Goal: Task Accomplishment & Management: Complete application form

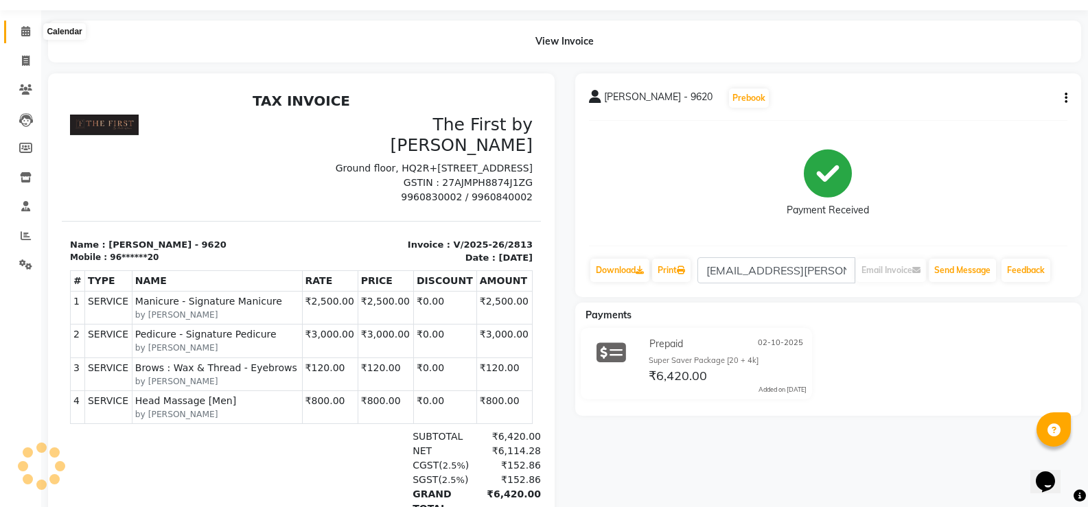
click at [29, 35] on icon at bounding box center [25, 31] width 9 height 10
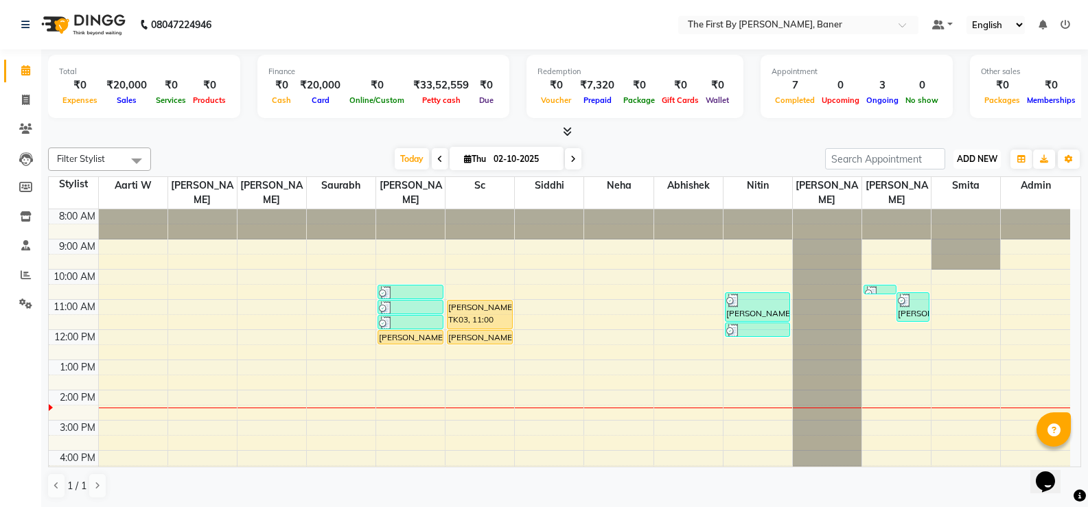
click at [966, 160] on span "ADD NEW" at bounding box center [977, 159] width 40 height 10
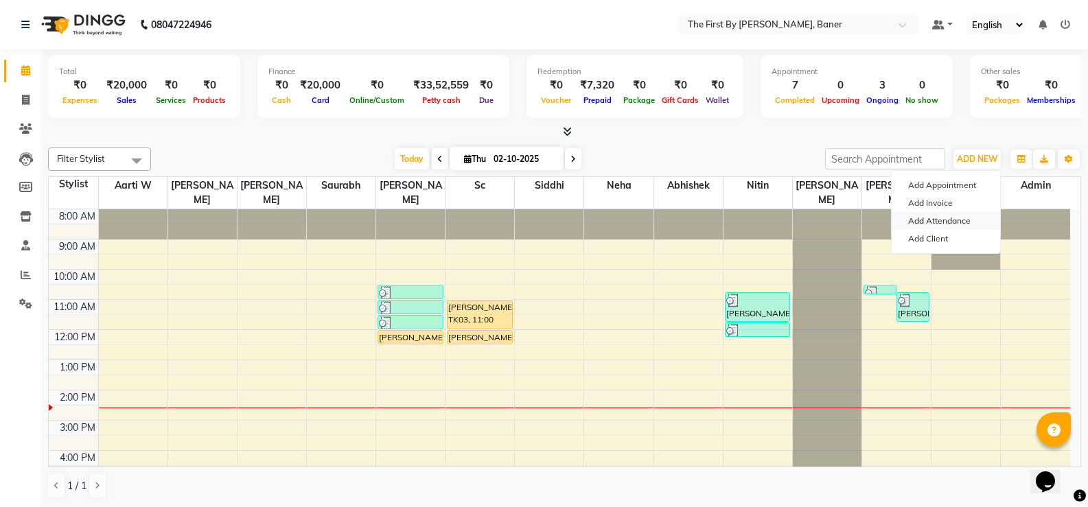
click at [966, 220] on link "Add Attendance" at bounding box center [946, 221] width 108 height 18
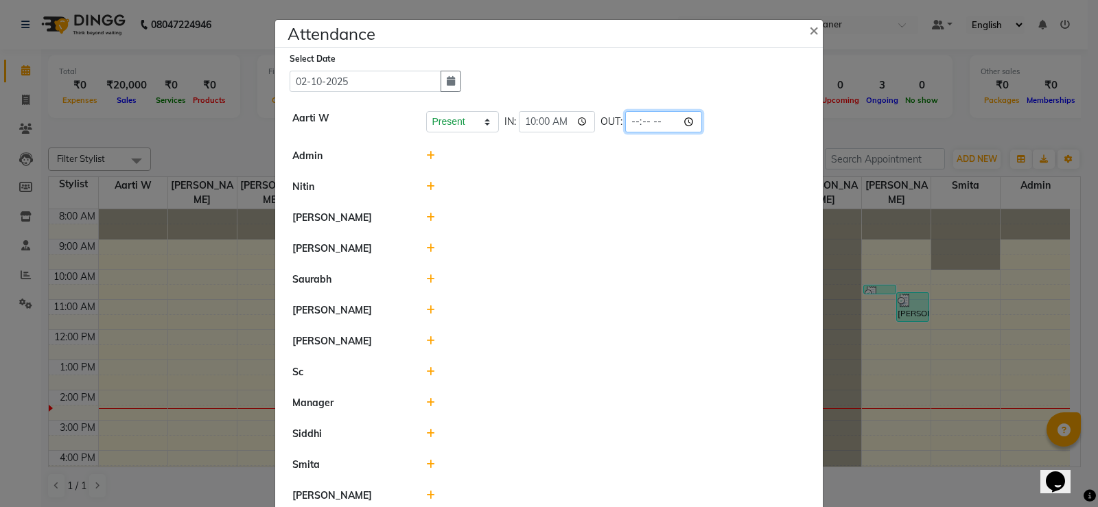
click at [639, 115] on input "time" at bounding box center [663, 121] width 77 height 21
type input "19:00"
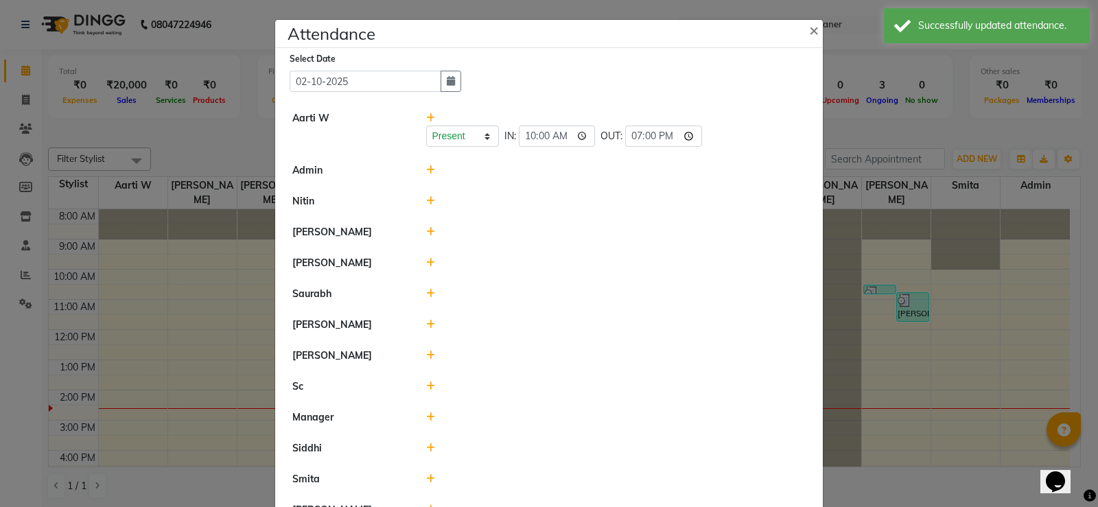
click at [426, 169] on icon at bounding box center [430, 170] width 9 height 10
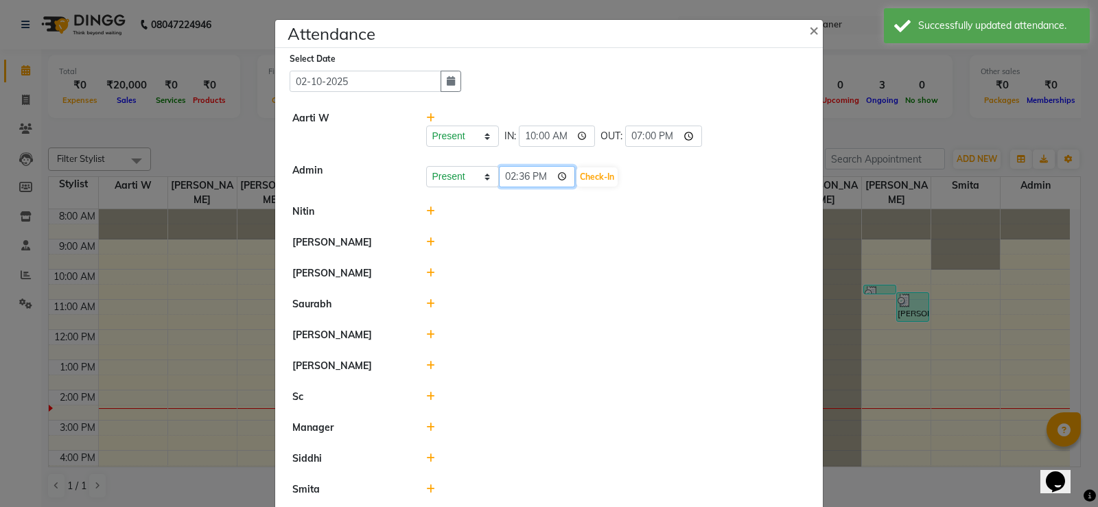
click at [503, 174] on input "14:36" at bounding box center [537, 176] width 77 height 21
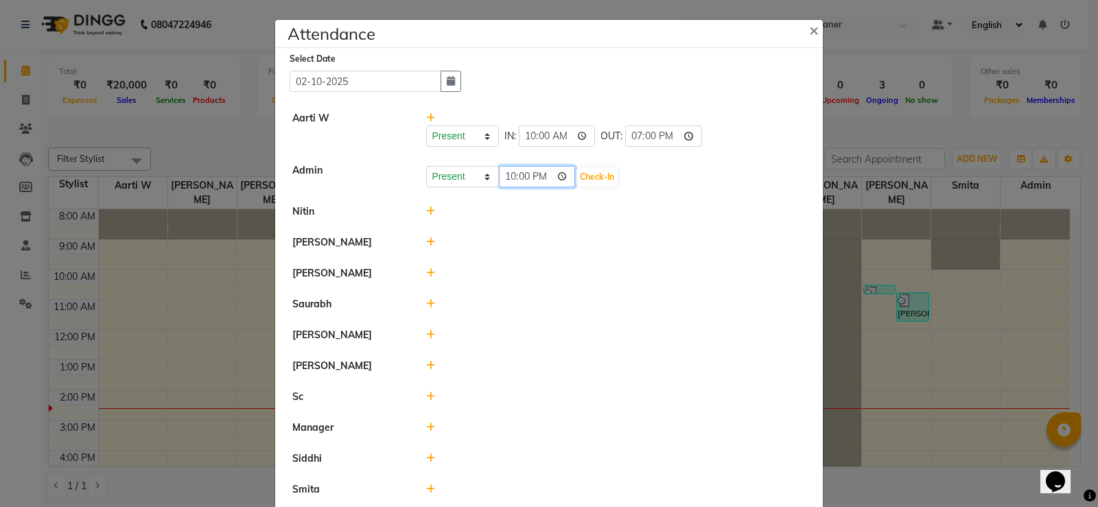
type input "10:00"
click at [598, 176] on button "Check-In" at bounding box center [597, 176] width 41 height 19
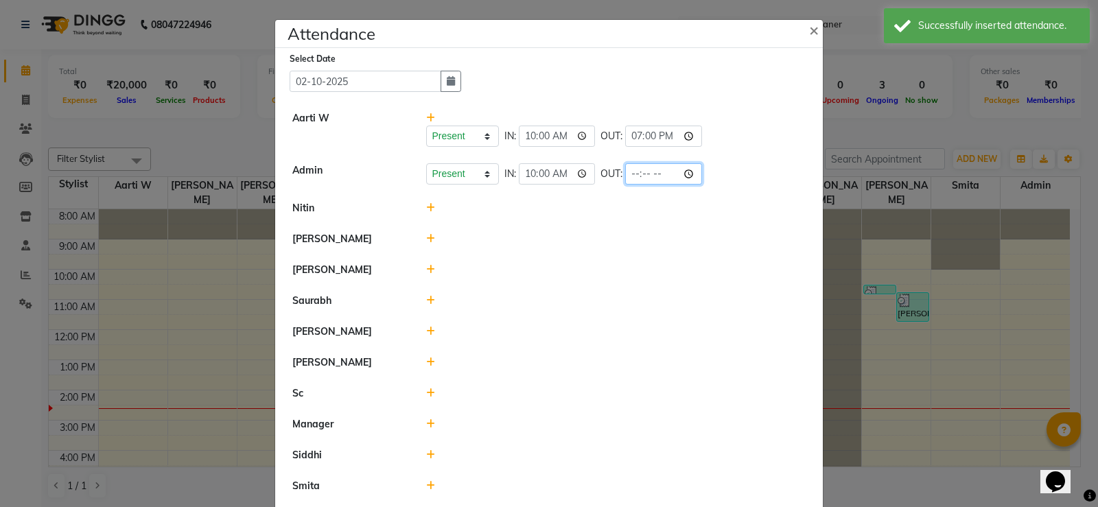
click at [634, 173] on input "time" at bounding box center [663, 173] width 77 height 21
type input "19:00"
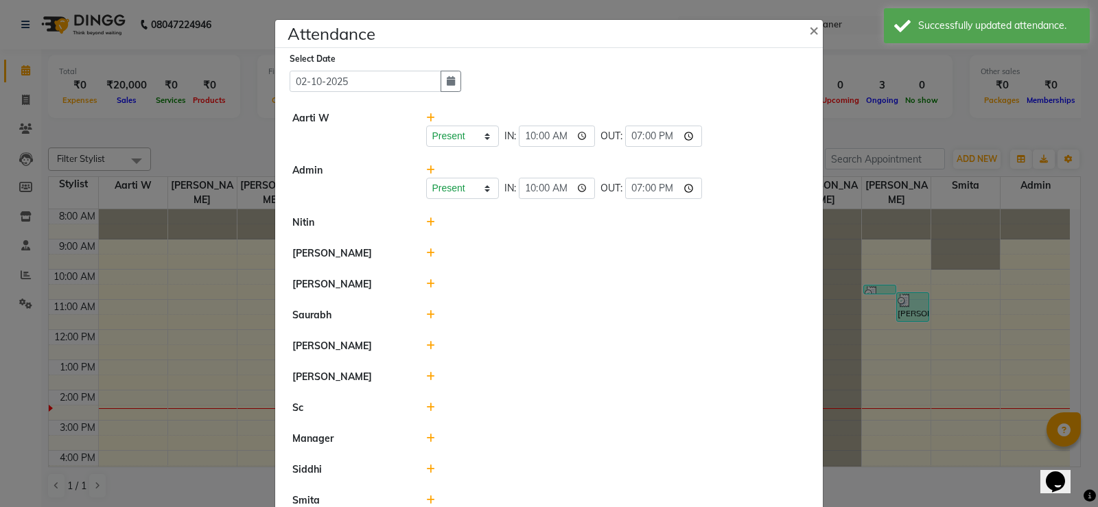
click at [426, 221] on icon at bounding box center [430, 223] width 9 height 10
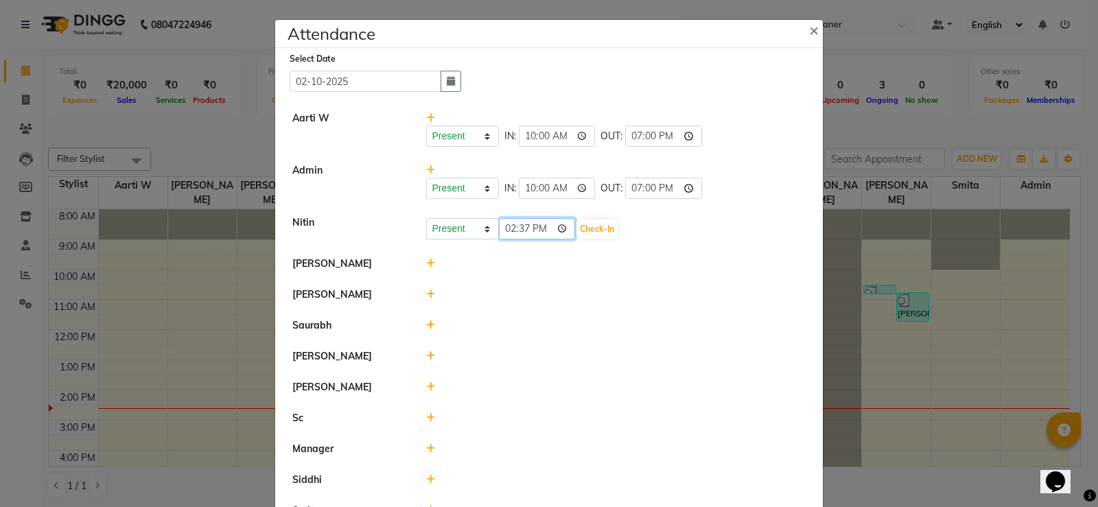
click at [507, 226] on input "14:37" at bounding box center [537, 228] width 77 height 21
type input "10:00"
click at [607, 228] on button "Check-In" at bounding box center [597, 229] width 41 height 19
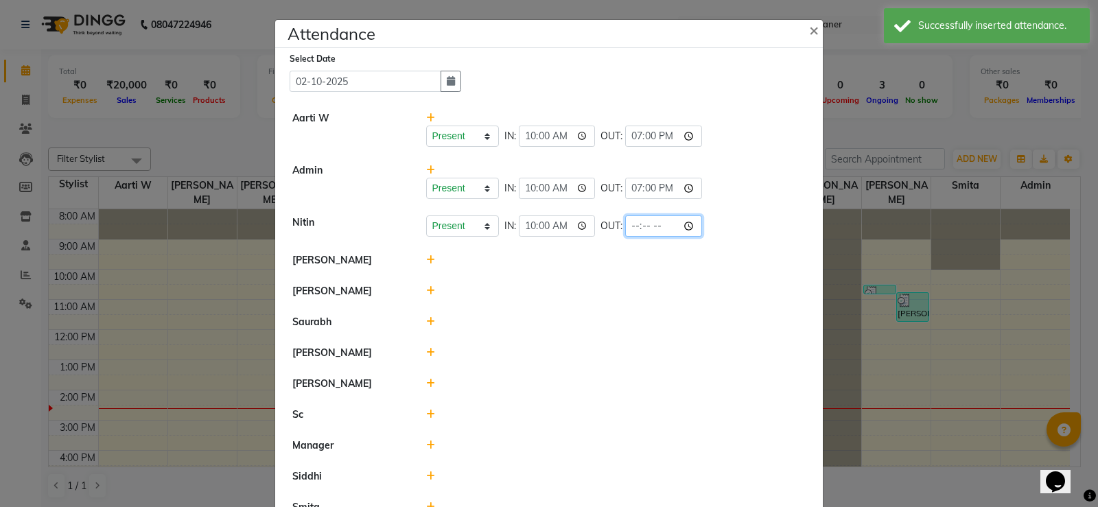
click at [636, 221] on input "time" at bounding box center [663, 226] width 77 height 21
type input "19:00"
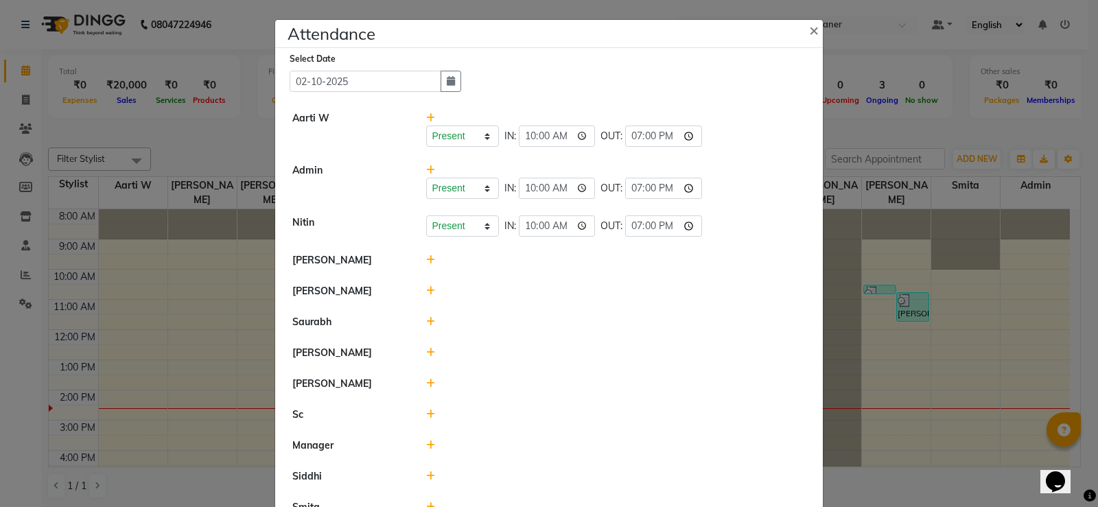
click at [426, 261] on icon at bounding box center [430, 260] width 9 height 10
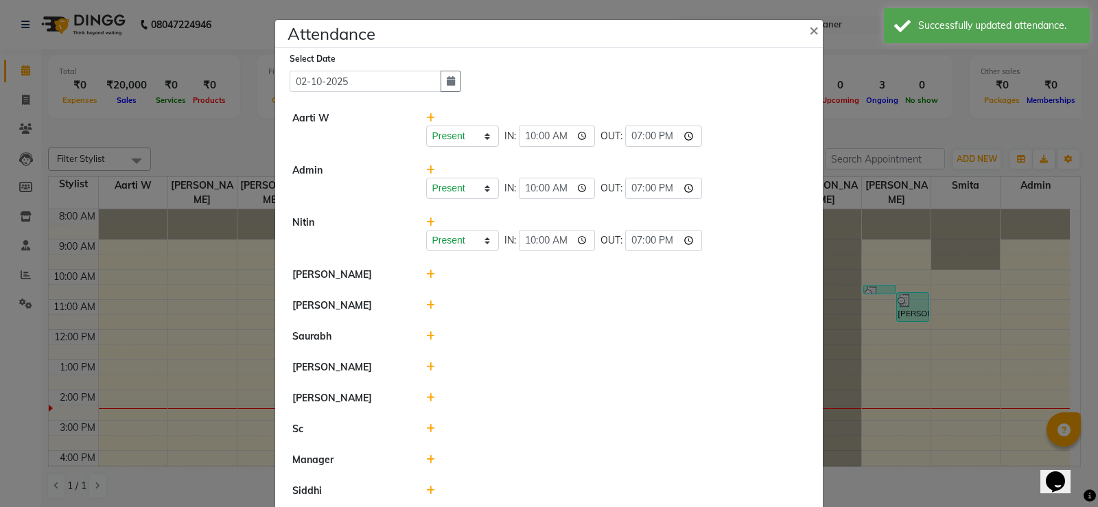
click at [426, 272] on icon at bounding box center [430, 275] width 9 height 10
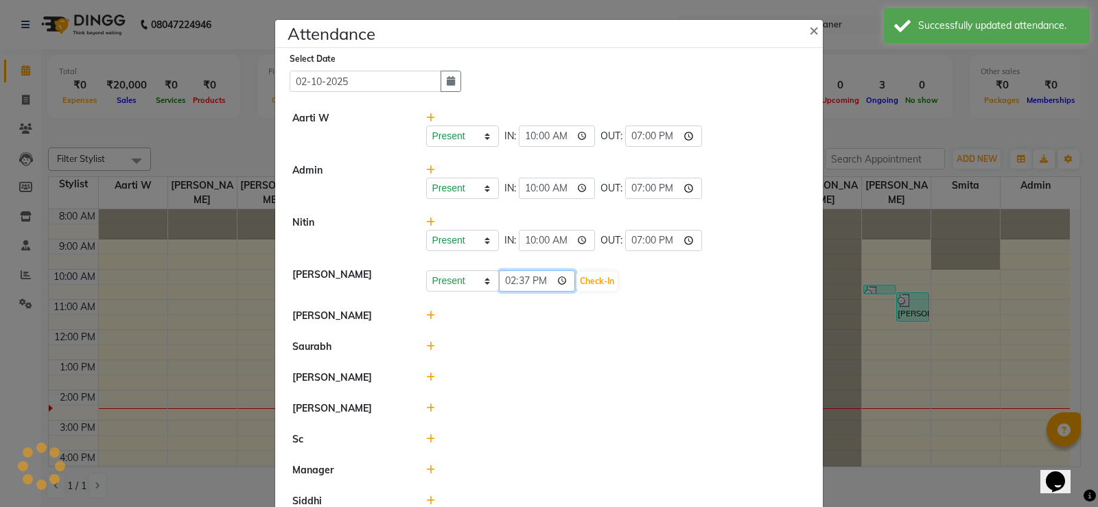
click at [508, 280] on input "14:37" at bounding box center [537, 280] width 77 height 21
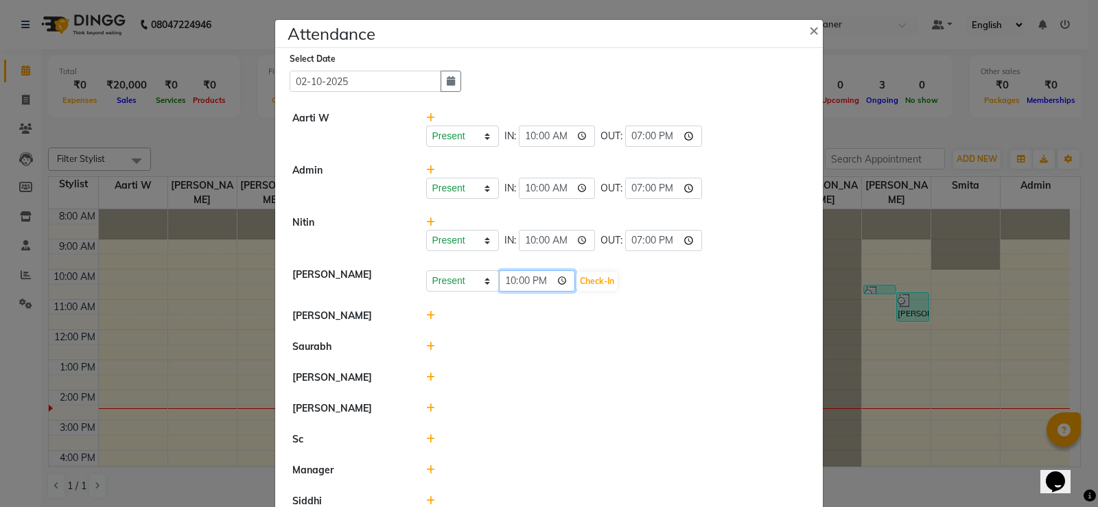
type input "10:00"
click at [591, 277] on button "Check-In" at bounding box center [597, 281] width 41 height 19
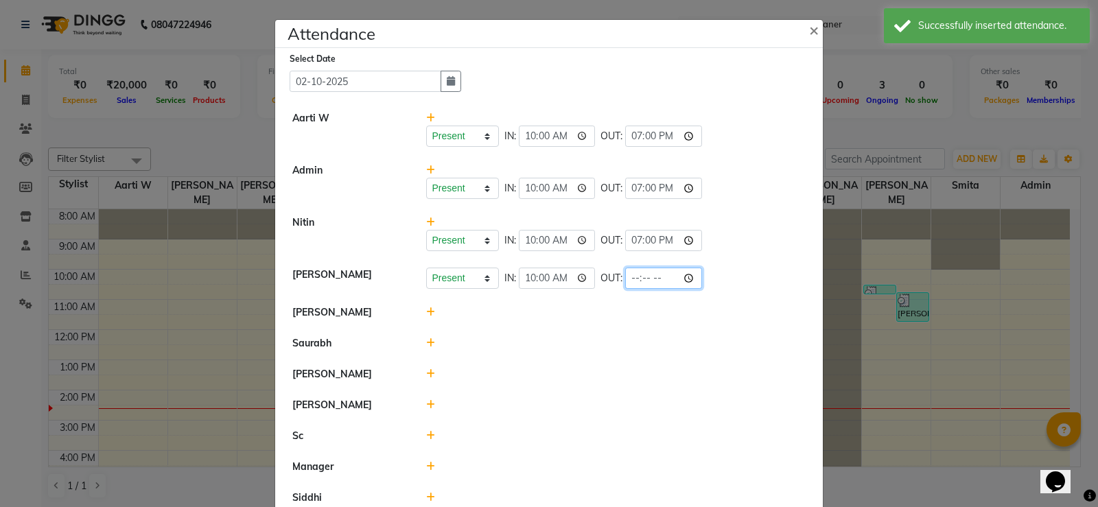
click at [631, 277] on input "time" at bounding box center [663, 278] width 77 height 21
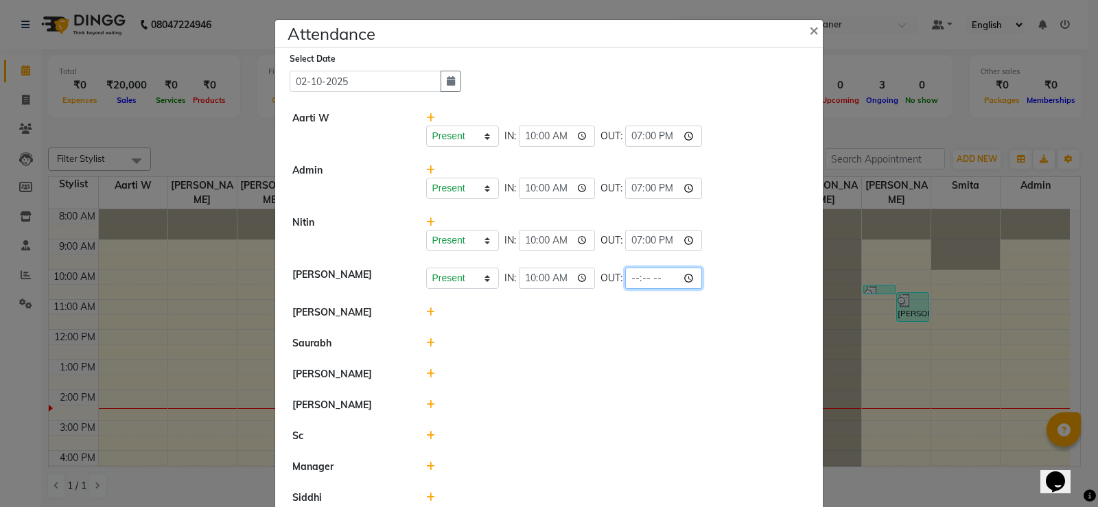
type input "19:00"
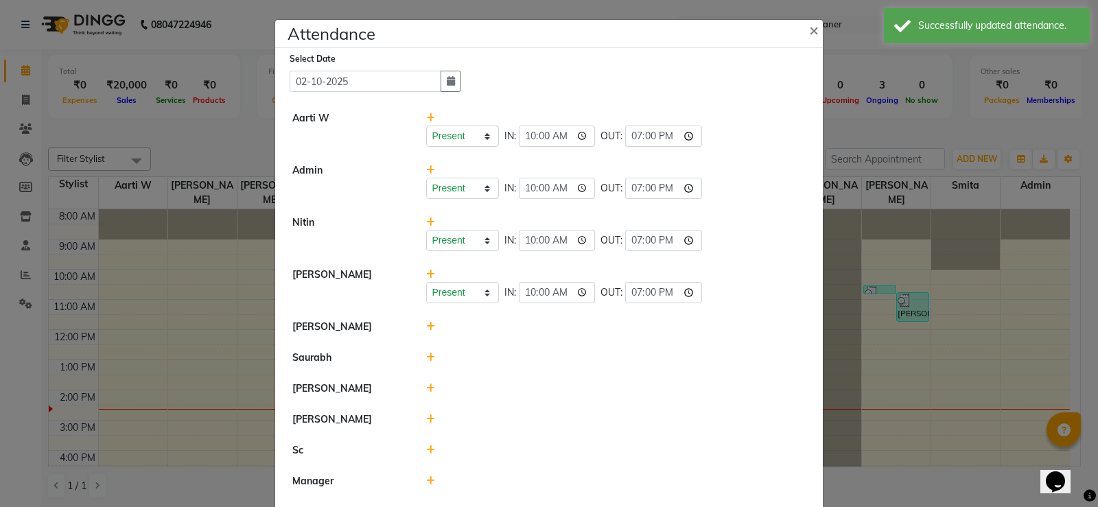
click at [426, 328] on icon at bounding box center [430, 327] width 9 height 10
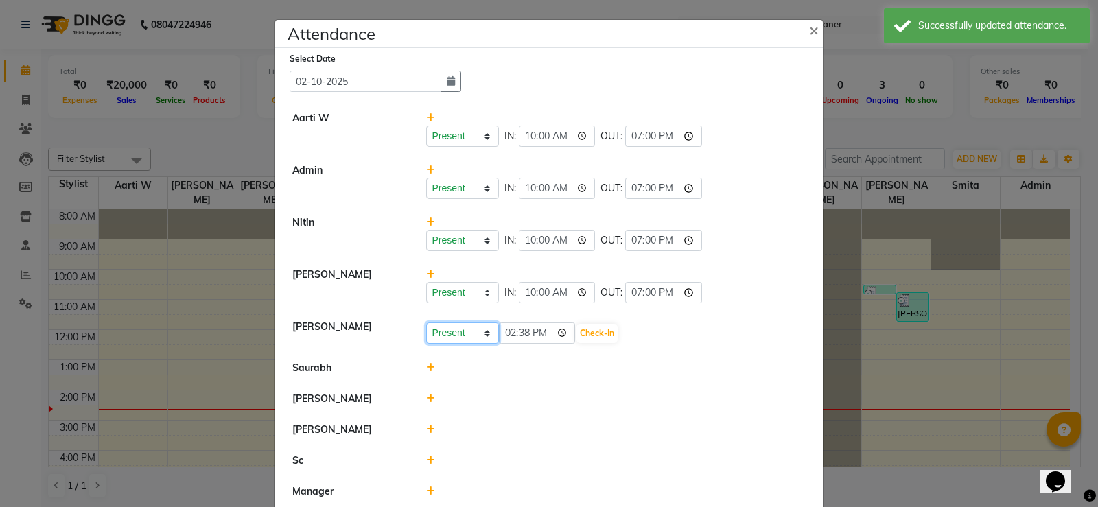
click at [480, 334] on select "Present Absent Late Half Day Weekly Off" at bounding box center [462, 333] width 73 height 21
select select "A"
click at [426, 323] on select "Present Absent Late Half Day Weekly Off" at bounding box center [462, 333] width 73 height 21
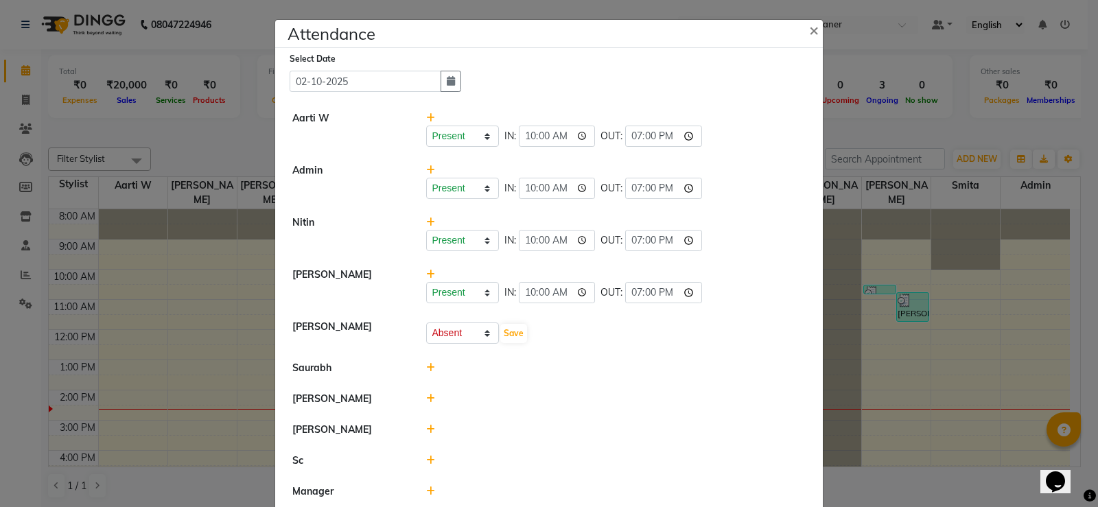
click at [426, 367] on icon at bounding box center [430, 368] width 9 height 10
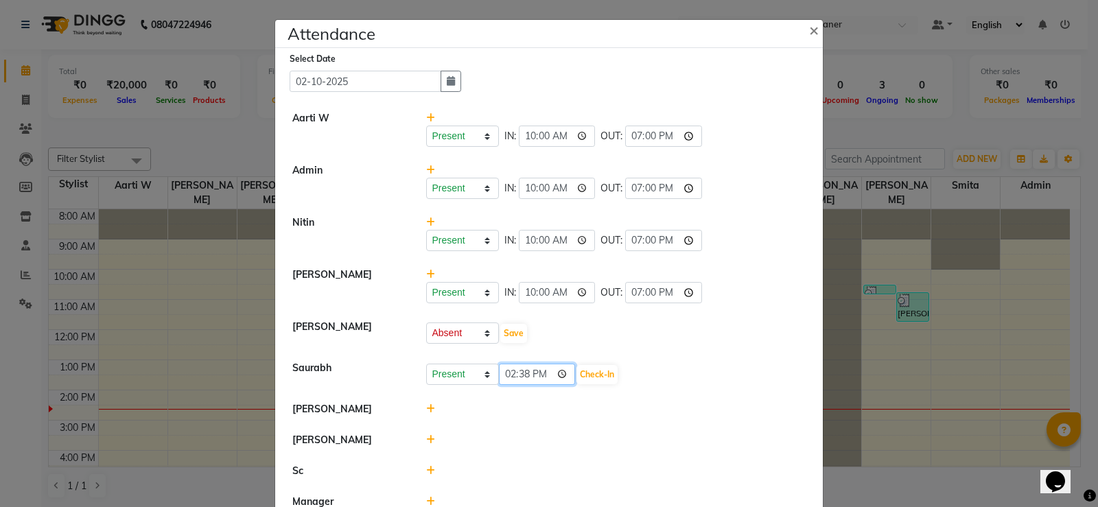
click at [508, 369] on input "14:38" at bounding box center [537, 374] width 77 height 21
type input "10:00"
click at [595, 373] on button "Check-In" at bounding box center [597, 374] width 41 height 19
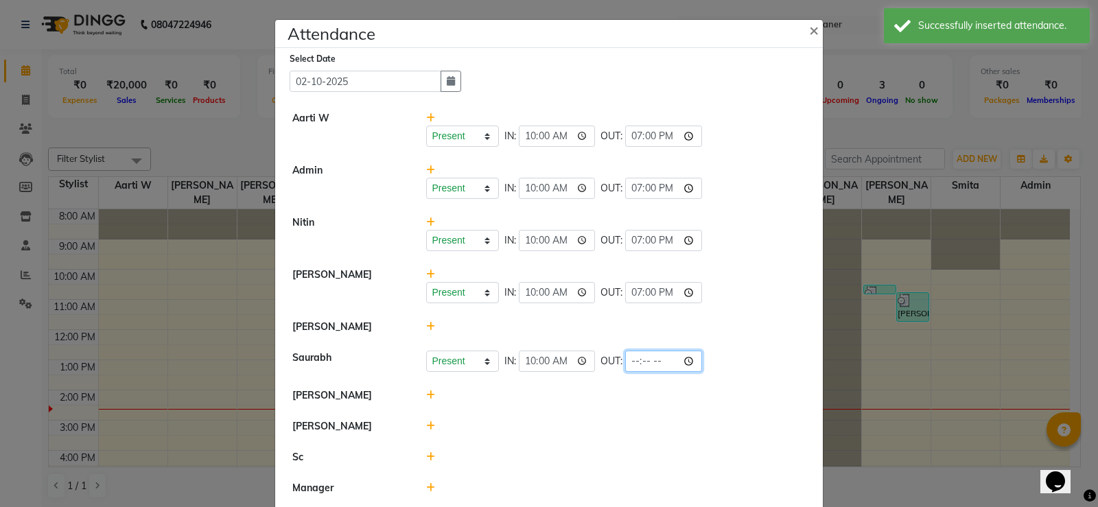
click at [634, 356] on input "time" at bounding box center [663, 361] width 77 height 21
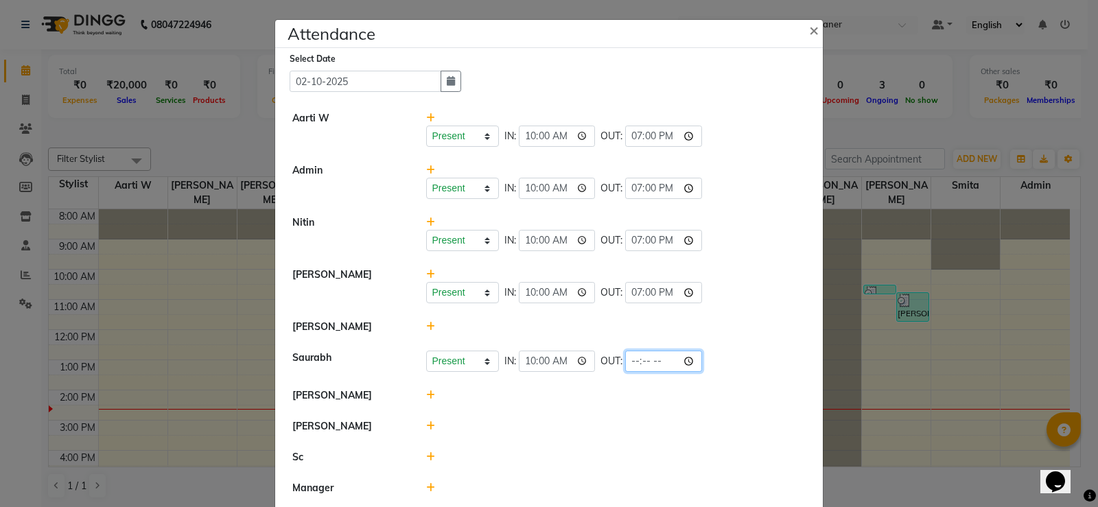
type input "19:00"
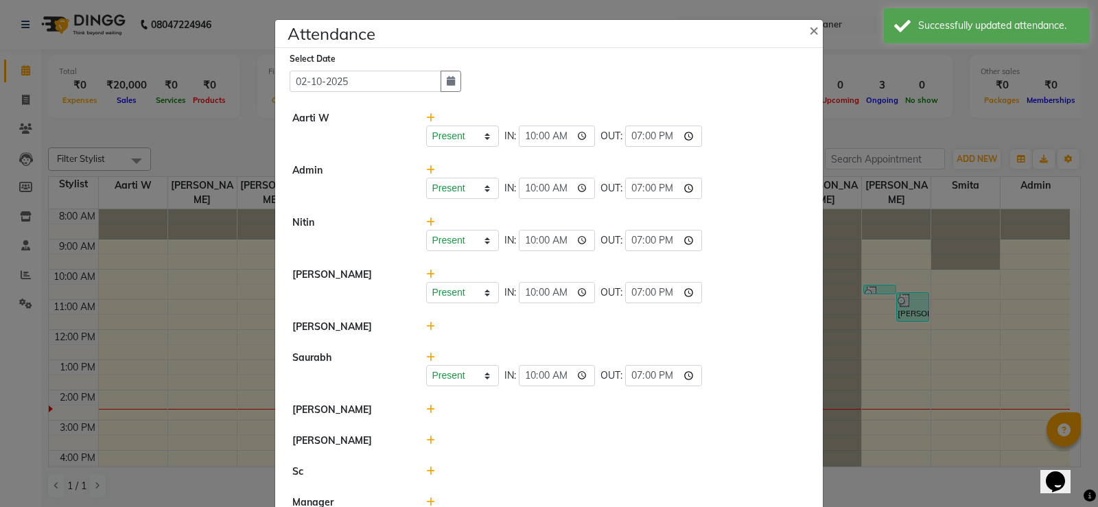
click at [426, 408] on icon at bounding box center [430, 410] width 9 height 10
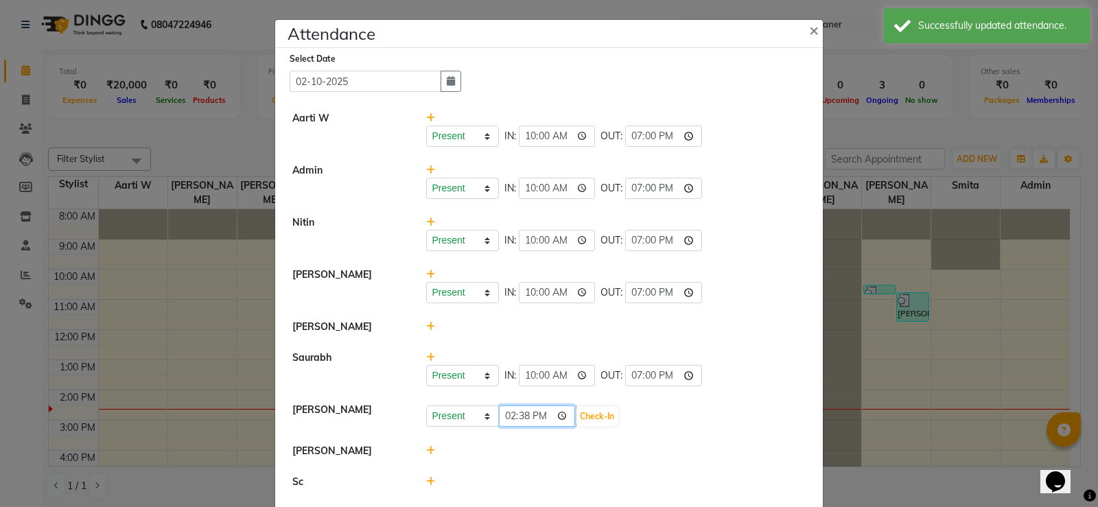
click at [509, 414] on input "14:38" at bounding box center [537, 416] width 77 height 21
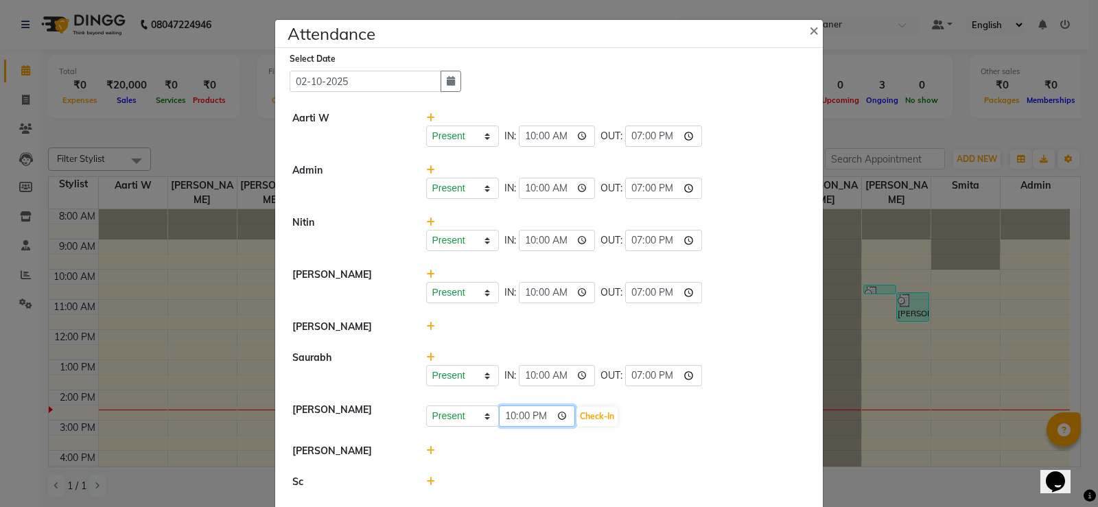
type input "10:00"
click at [594, 420] on button "Check-In" at bounding box center [597, 416] width 41 height 19
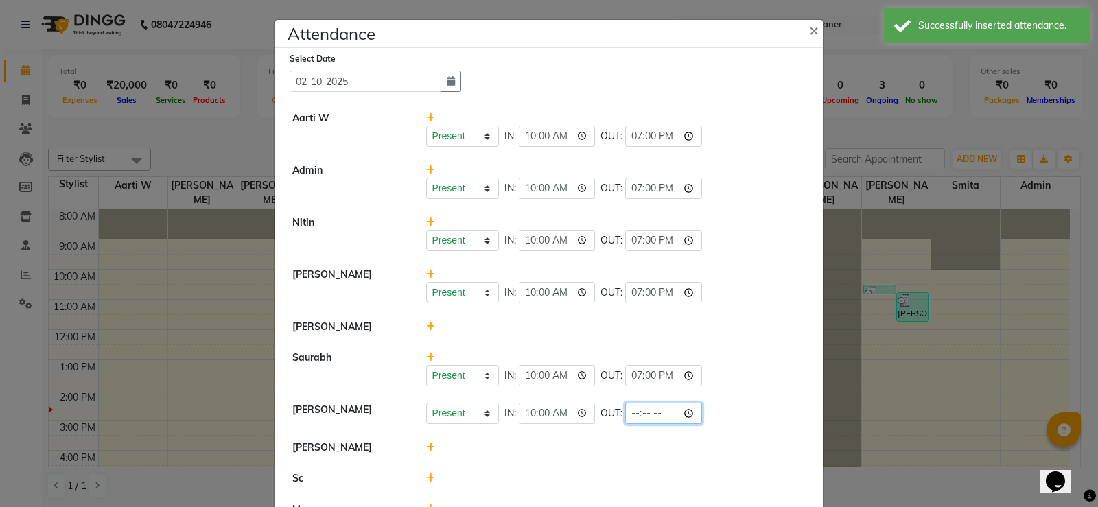
click at [631, 410] on input "time" at bounding box center [663, 413] width 77 height 21
type input "19:00"
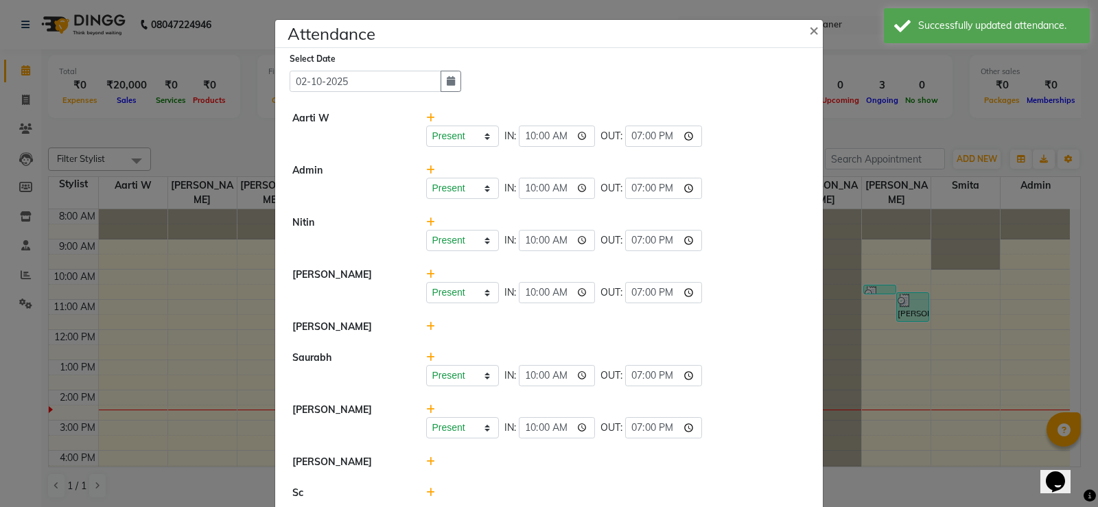
click at [426, 463] on icon at bounding box center [430, 462] width 9 height 10
click at [502, 464] on input "14:39" at bounding box center [537, 468] width 77 height 21
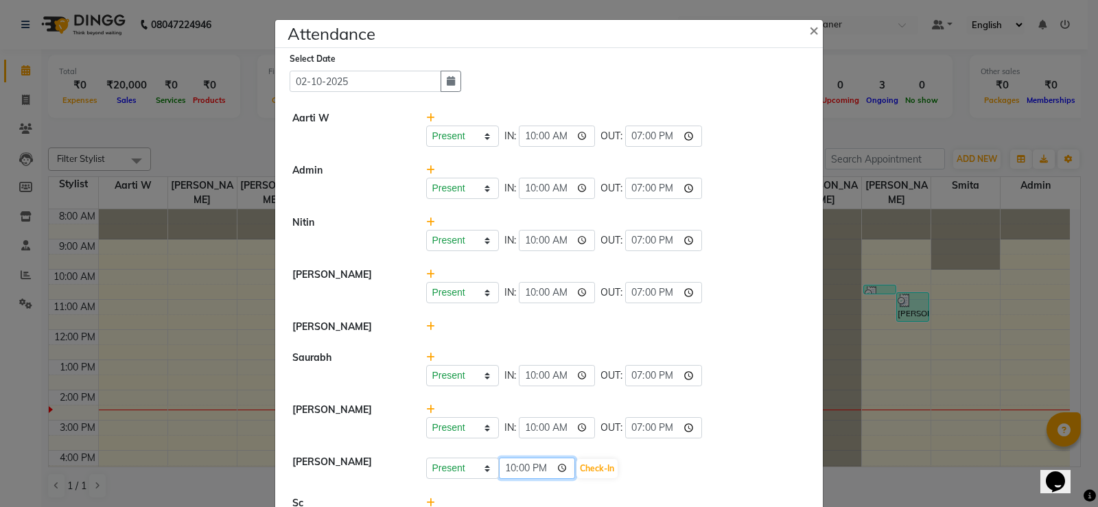
type input "10:00"
click at [596, 467] on button "Check-In" at bounding box center [597, 468] width 41 height 19
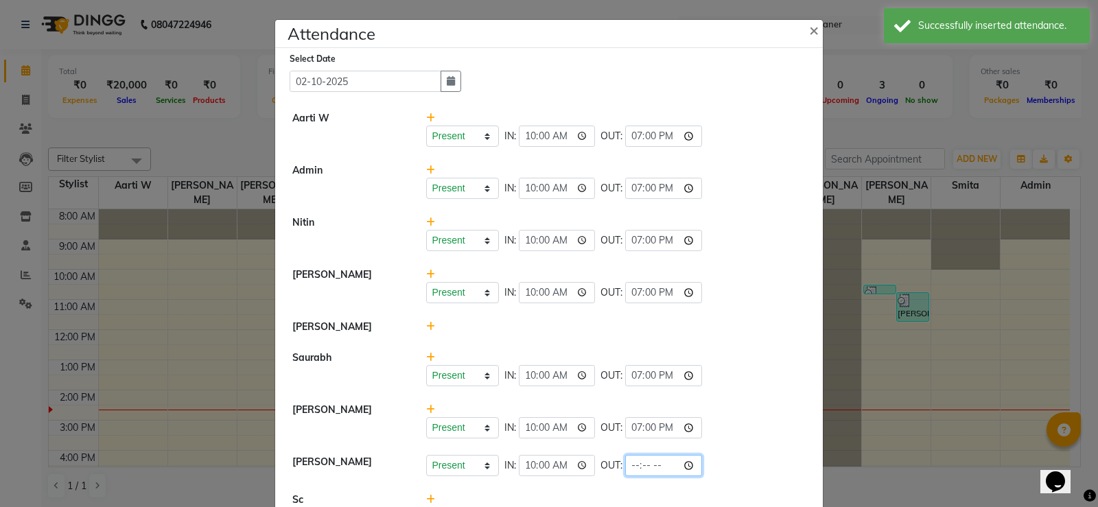
click at [625, 464] on input "time" at bounding box center [663, 465] width 77 height 21
type input "19:00"
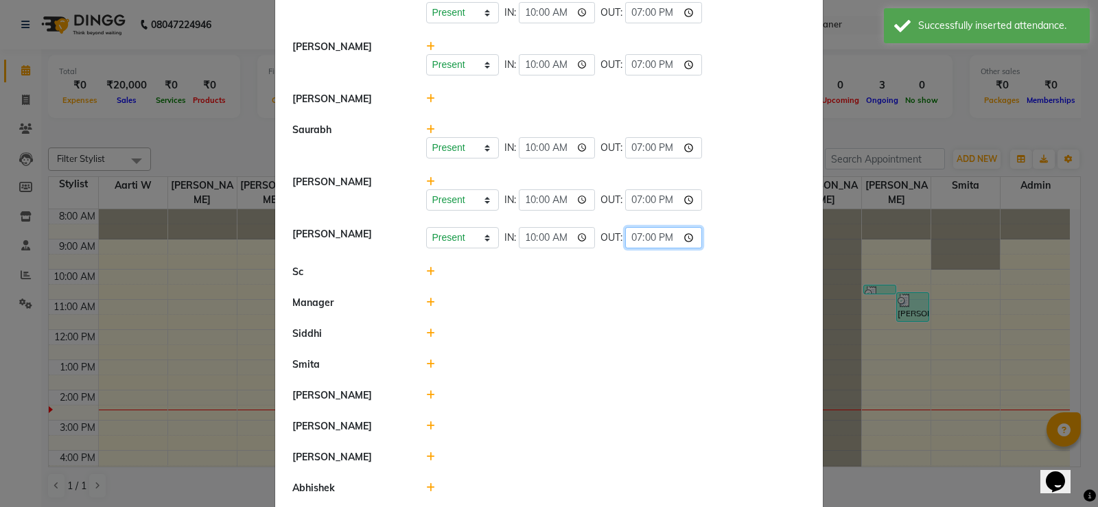
scroll to position [275, 0]
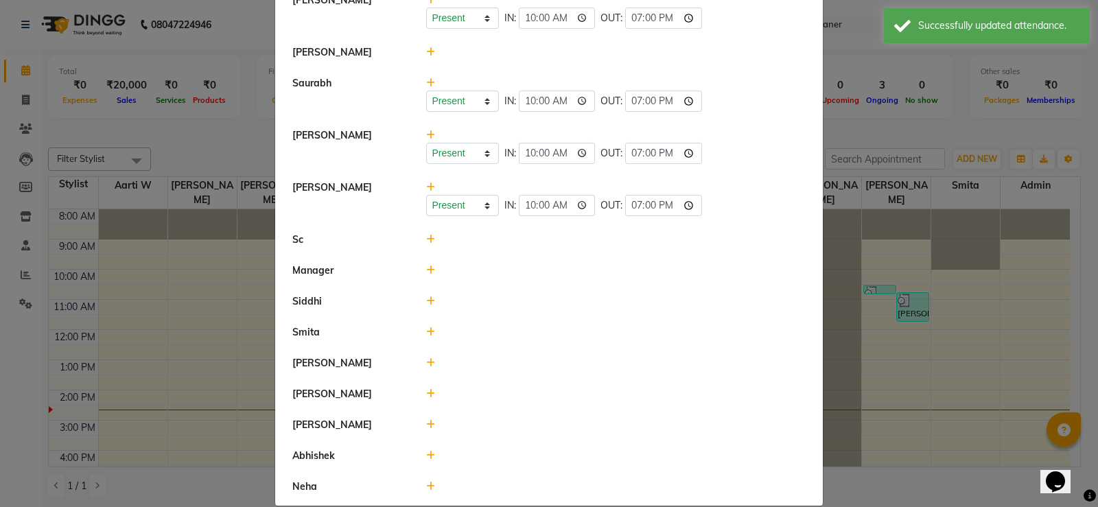
click at [426, 53] on icon at bounding box center [430, 52] width 9 height 10
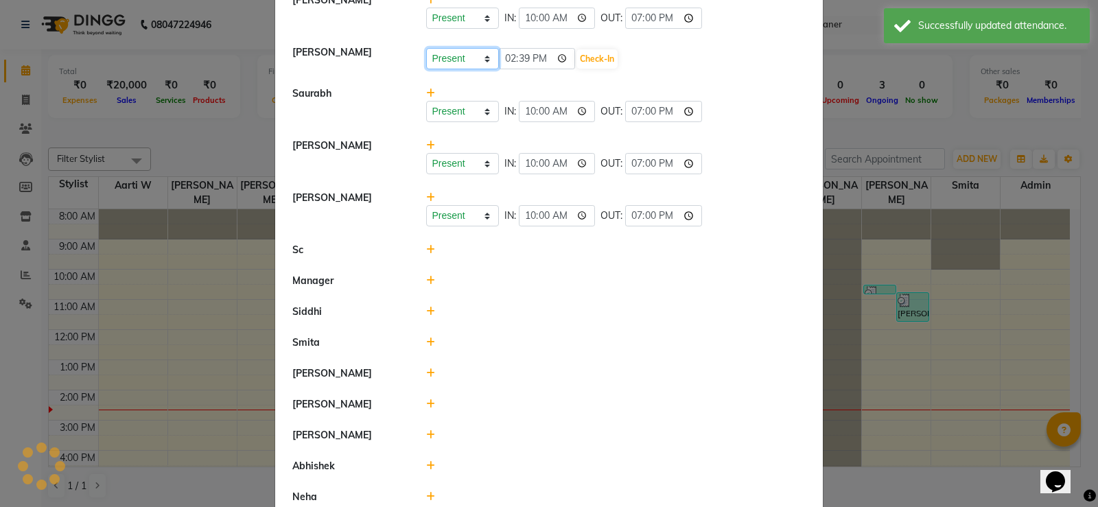
click at [482, 58] on select "Present Absent Late Half Day Weekly Off" at bounding box center [462, 58] width 73 height 21
select select "A"
click at [426, 48] on select "Present Absent Late Half Day Weekly Off" at bounding box center [462, 58] width 73 height 21
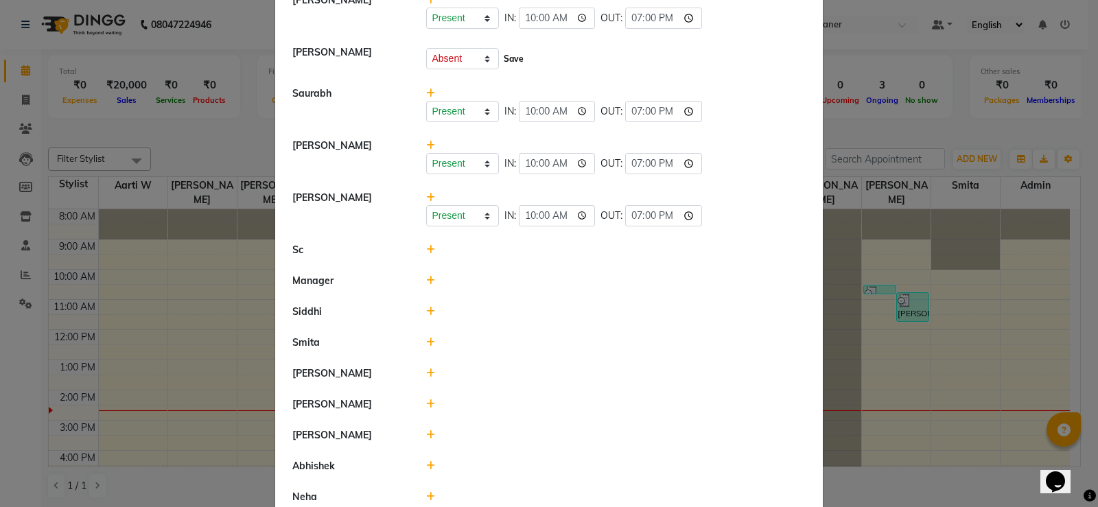
click at [502, 63] on button "Save" at bounding box center [513, 58] width 27 height 19
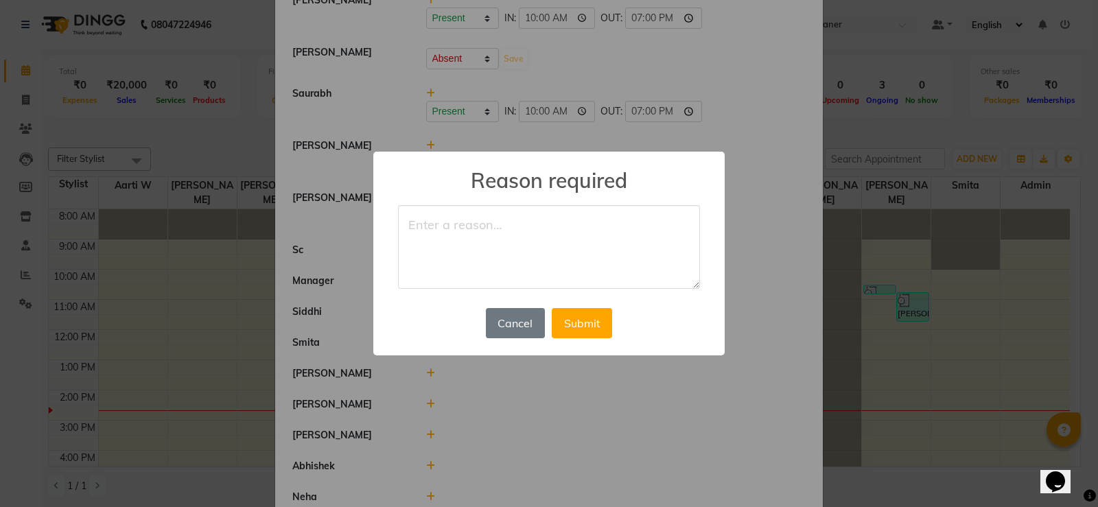
click at [489, 229] on textarea at bounding box center [549, 247] width 302 height 84
type textarea "satara"
click at [590, 321] on button "Submit" at bounding box center [582, 323] width 60 height 30
select select "A"
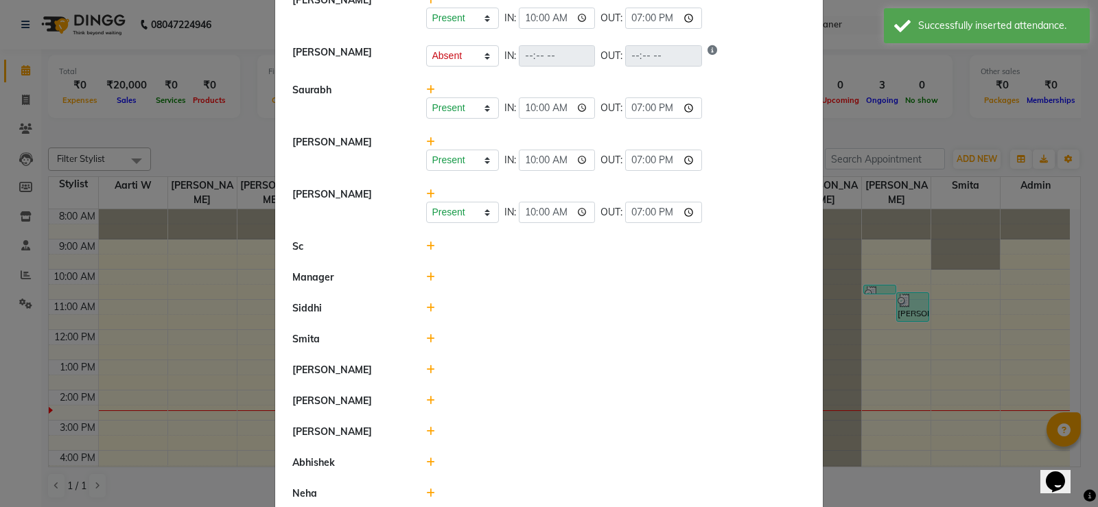
click at [426, 248] on icon at bounding box center [430, 247] width 9 height 10
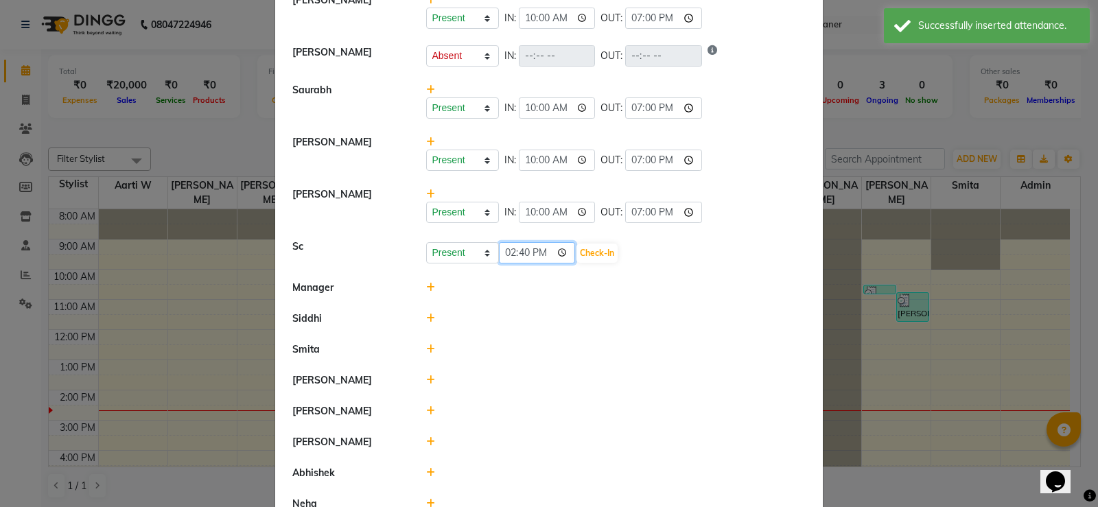
click at [504, 248] on input "14:40" at bounding box center [537, 252] width 77 height 21
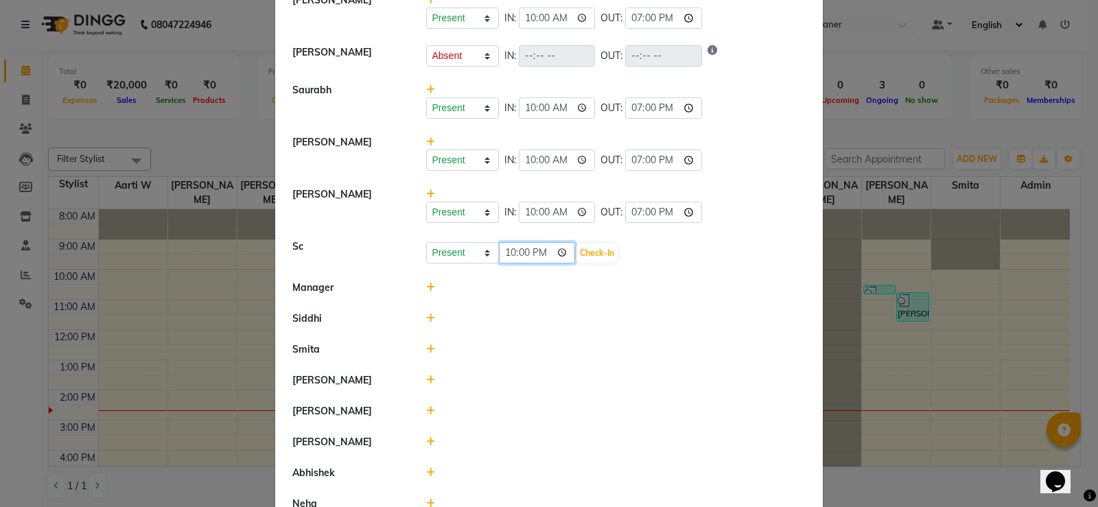
type input "10:00"
click at [598, 253] on button "Check-In" at bounding box center [597, 253] width 41 height 19
select select "A"
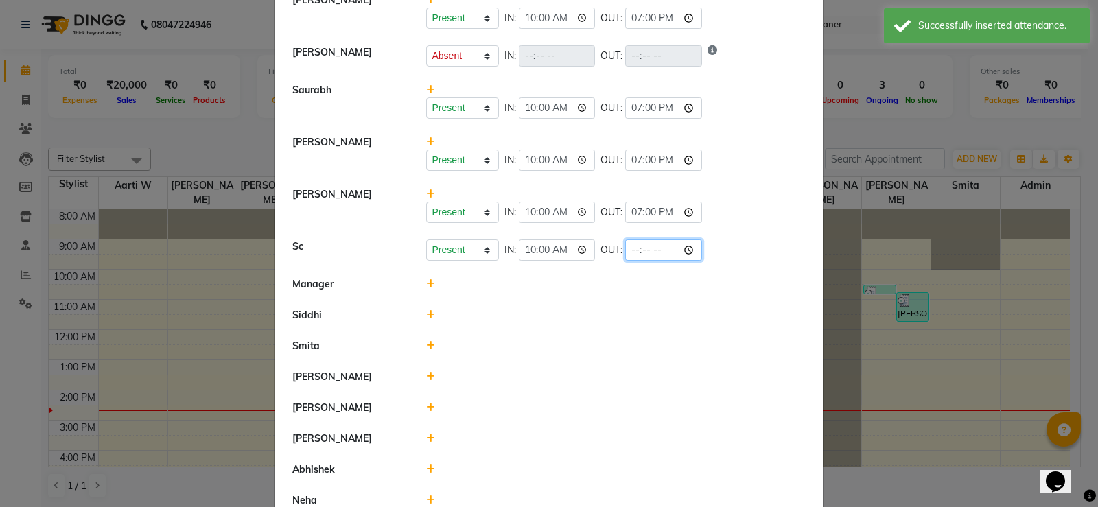
click at [633, 248] on input "time" at bounding box center [663, 250] width 77 height 21
type input "19:00"
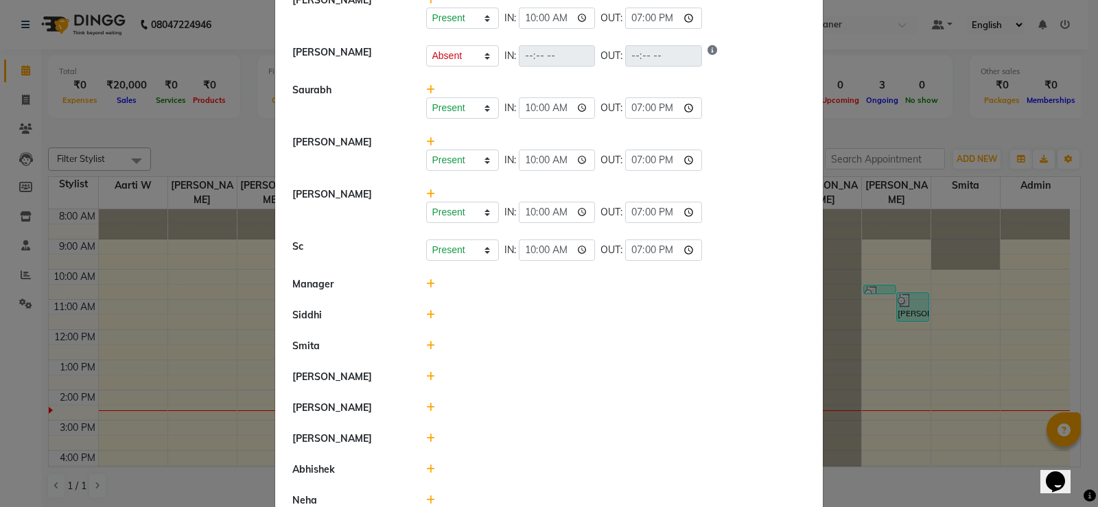
click at [426, 288] on icon at bounding box center [430, 284] width 9 height 10
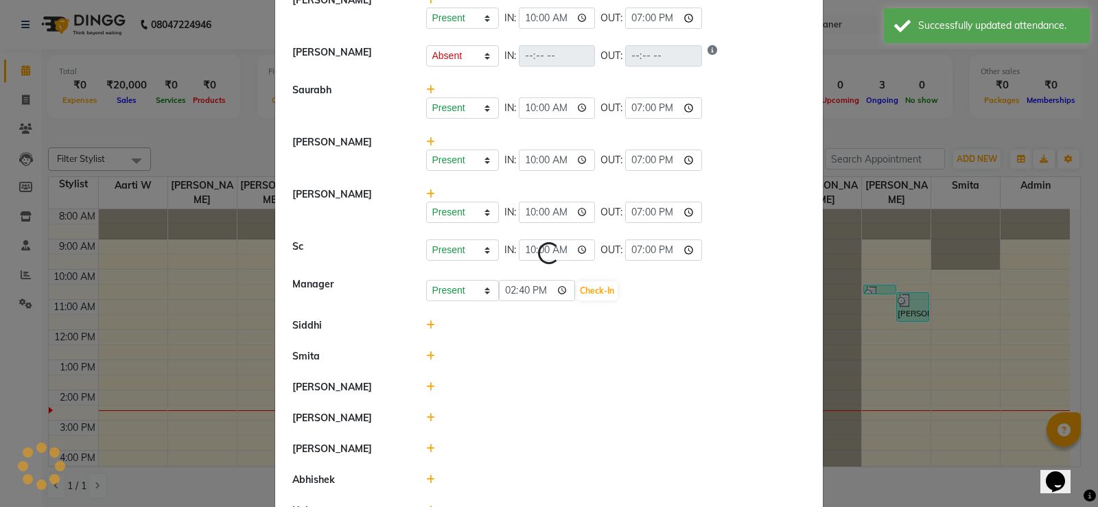
select select "A"
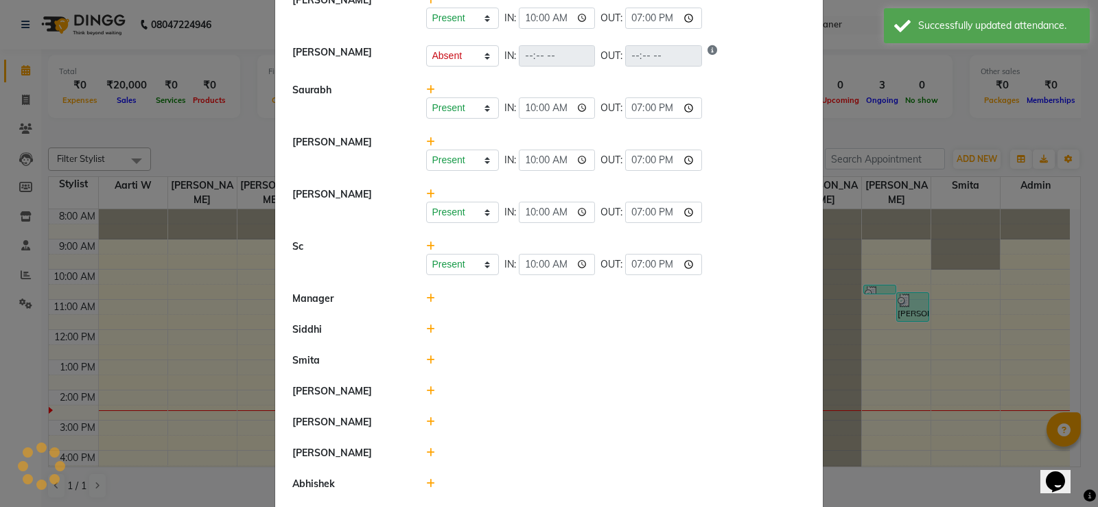
click at [426, 299] on icon at bounding box center [430, 299] width 9 height 10
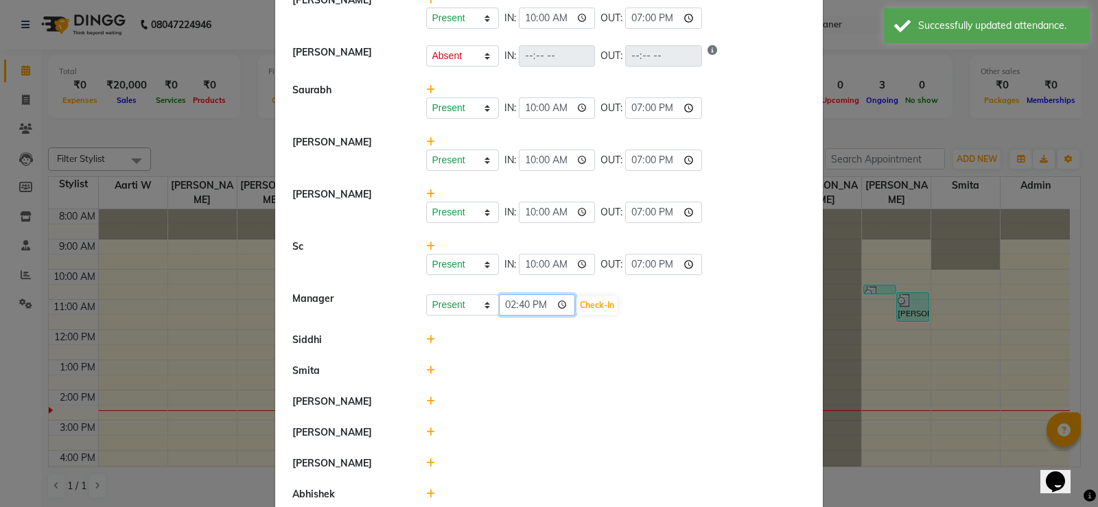
click at [509, 298] on input "14:40" at bounding box center [537, 304] width 77 height 21
type input "22:00"
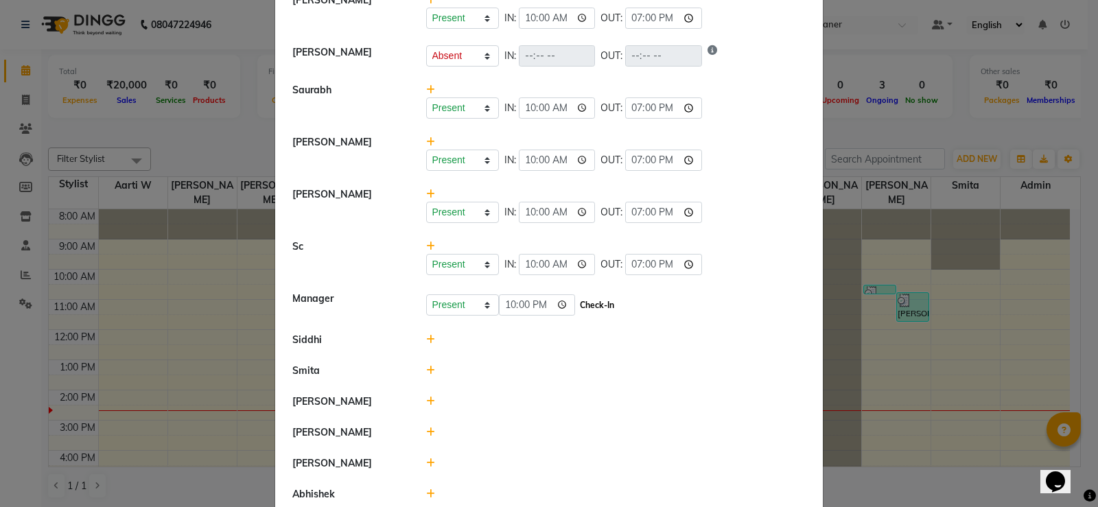
click at [596, 301] on button "Check-In" at bounding box center [597, 305] width 41 height 19
select select "A"
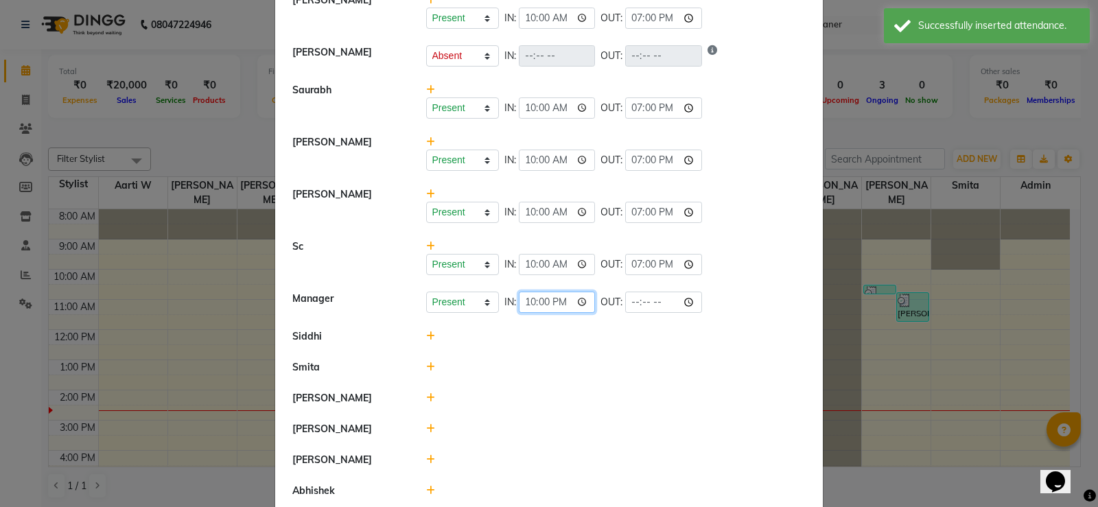
click at [557, 299] on input "22:00" at bounding box center [557, 302] width 77 height 21
type input "10:00"
select select "A"
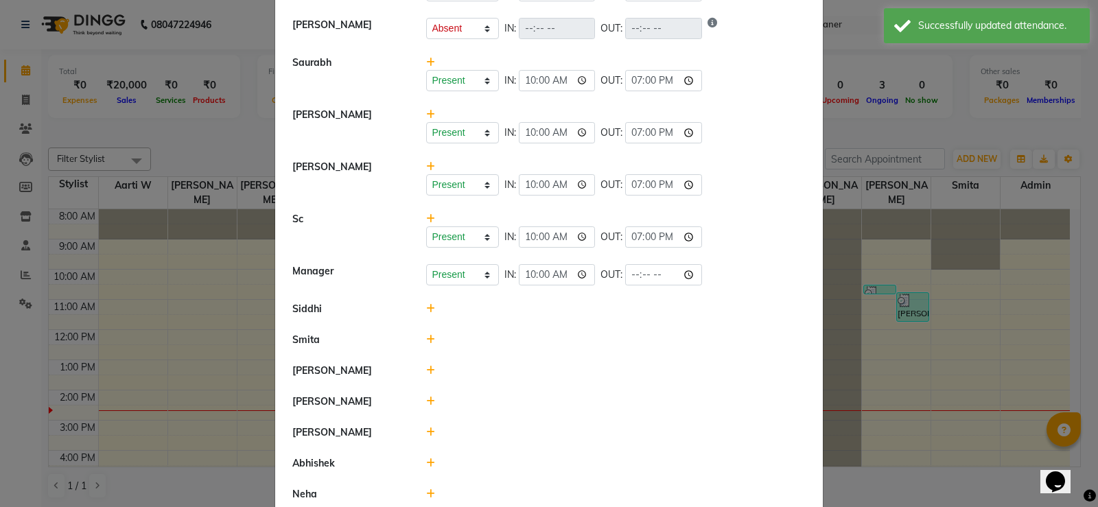
scroll to position [328, 0]
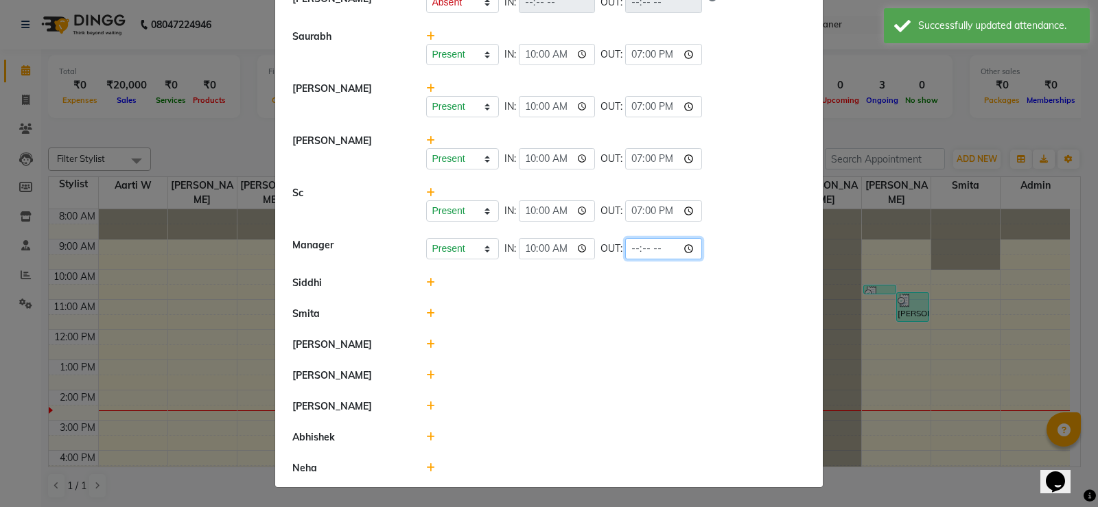
click at [636, 250] on input "time" at bounding box center [663, 248] width 77 height 21
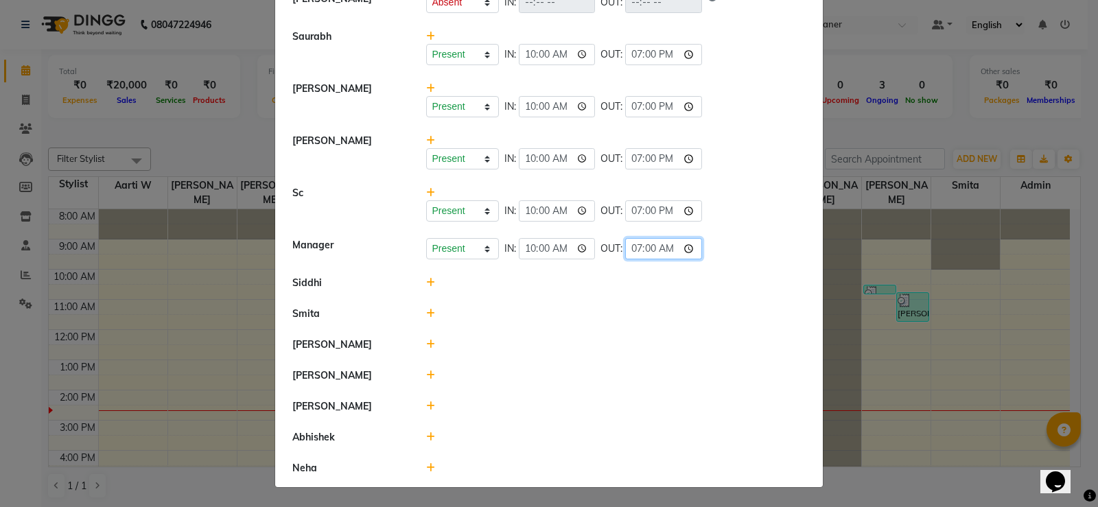
type input "19:00"
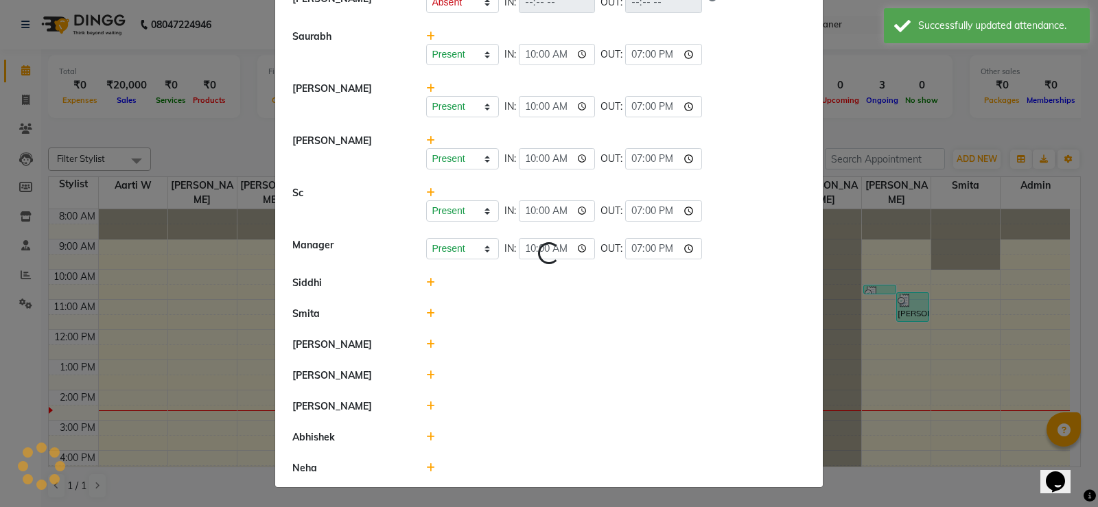
select select "A"
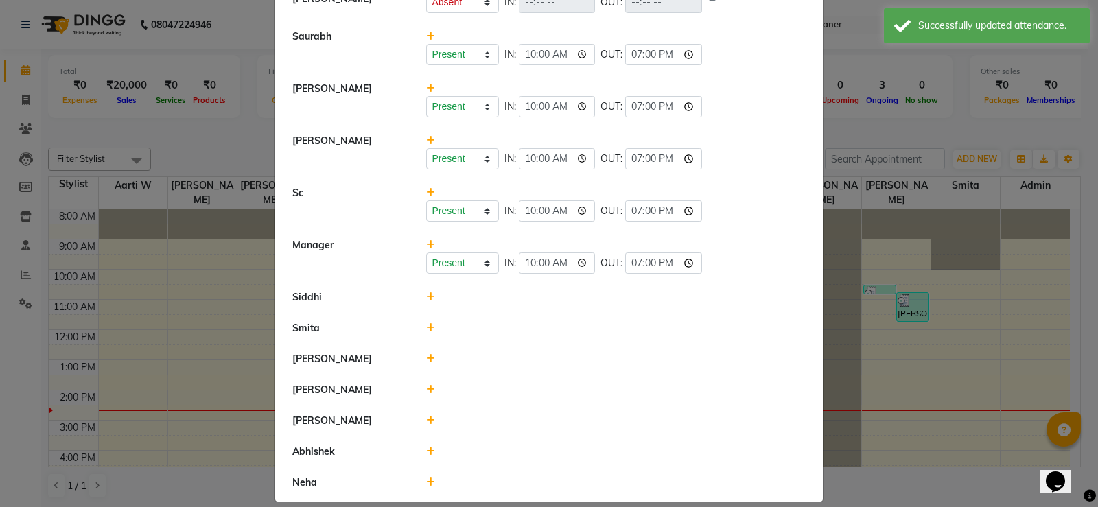
click at [426, 296] on icon at bounding box center [430, 297] width 9 height 10
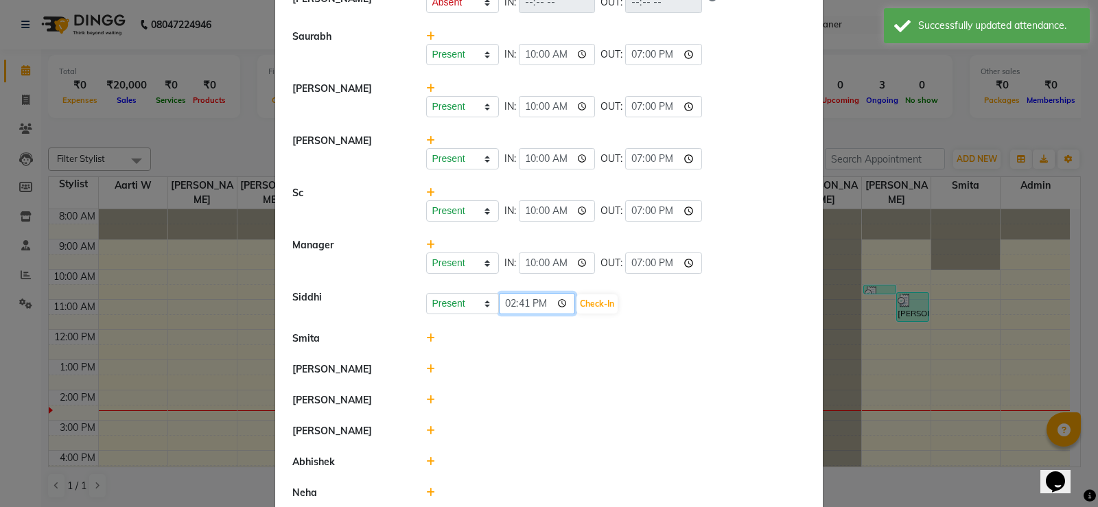
click at [504, 303] on input "14:41" at bounding box center [537, 303] width 77 height 21
type input "10:00"
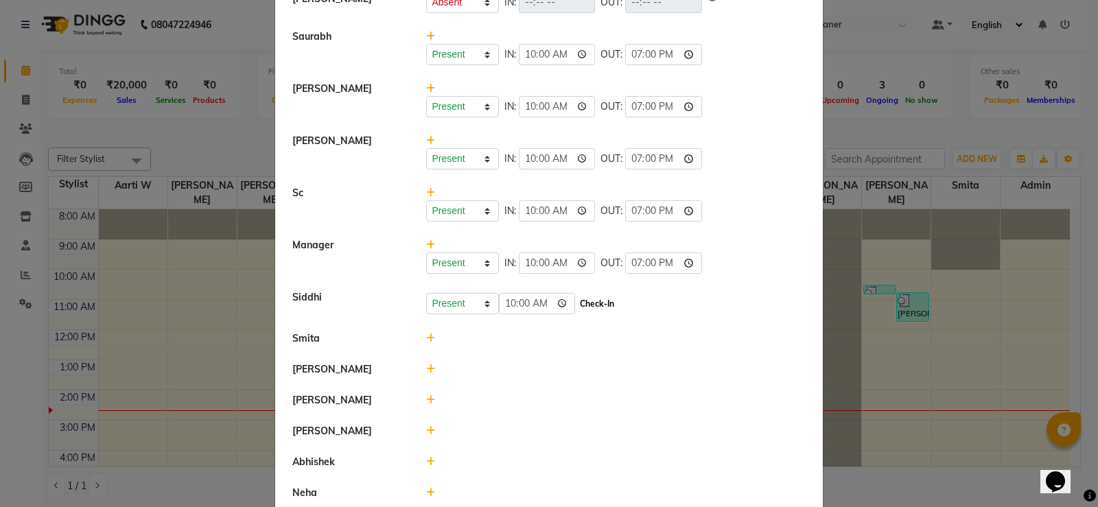
click at [605, 305] on button "Check-In" at bounding box center [597, 303] width 41 height 19
select select "A"
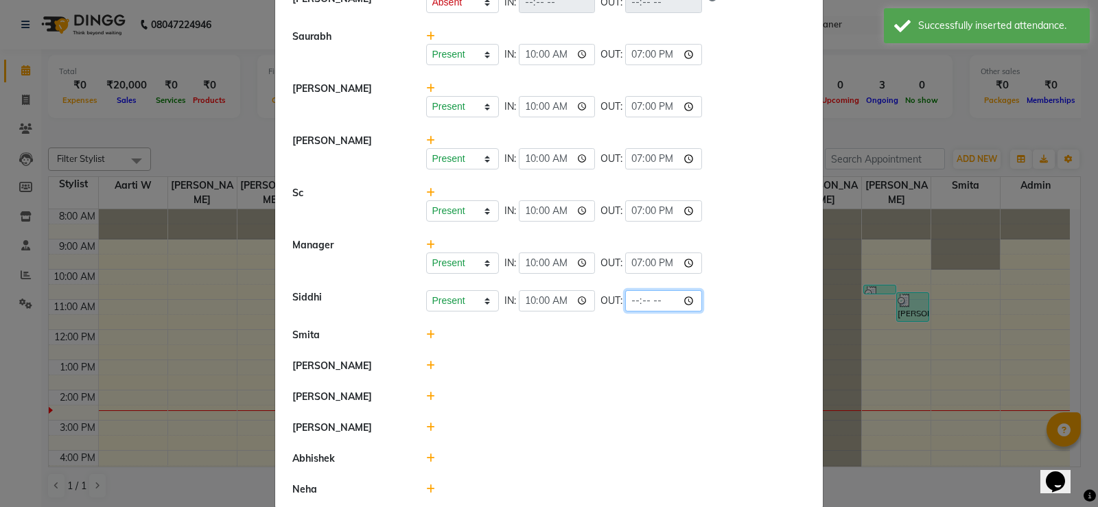
click at [634, 301] on input "time" at bounding box center [663, 300] width 77 height 21
click at [642, 291] on input "time" at bounding box center [663, 300] width 77 height 21
type input "19:00"
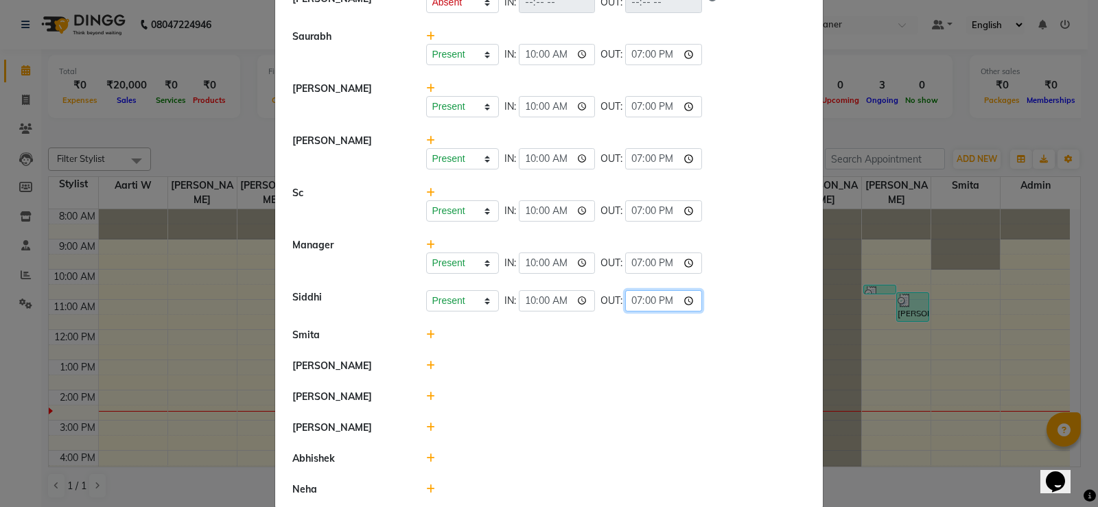
scroll to position [349, 0]
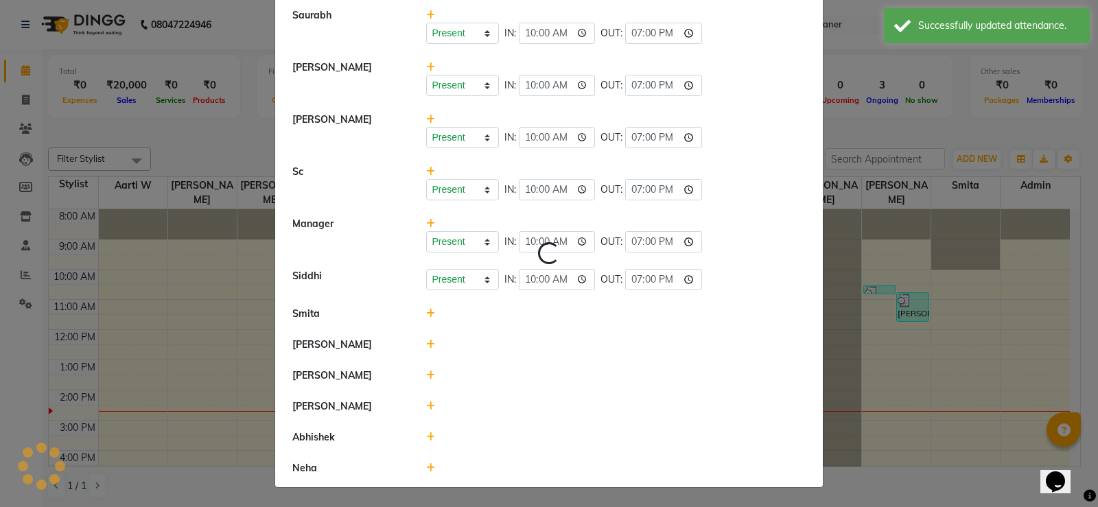
click at [426, 313] on icon at bounding box center [430, 314] width 9 height 10
select select "A"
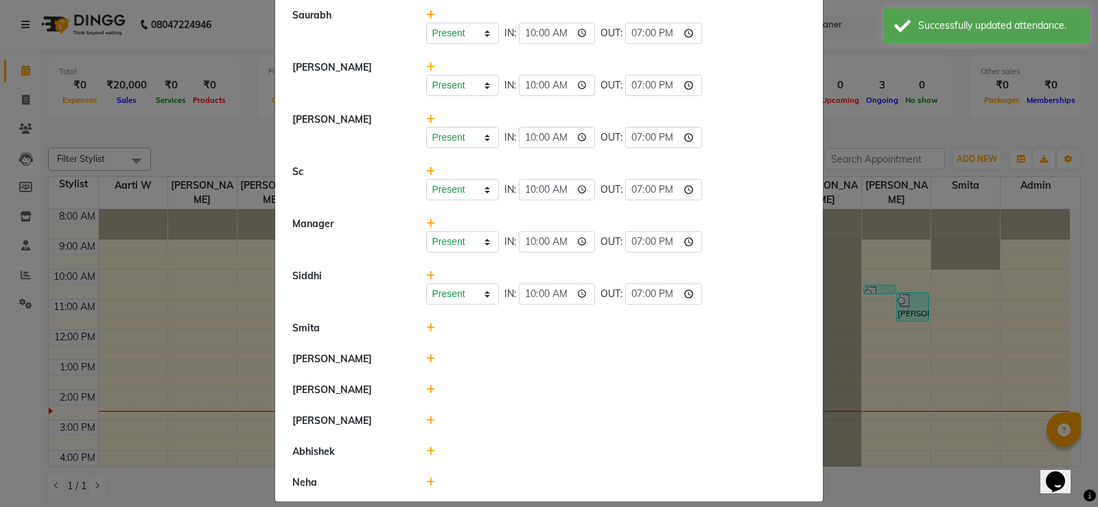
click at [426, 328] on icon at bounding box center [430, 328] width 9 height 10
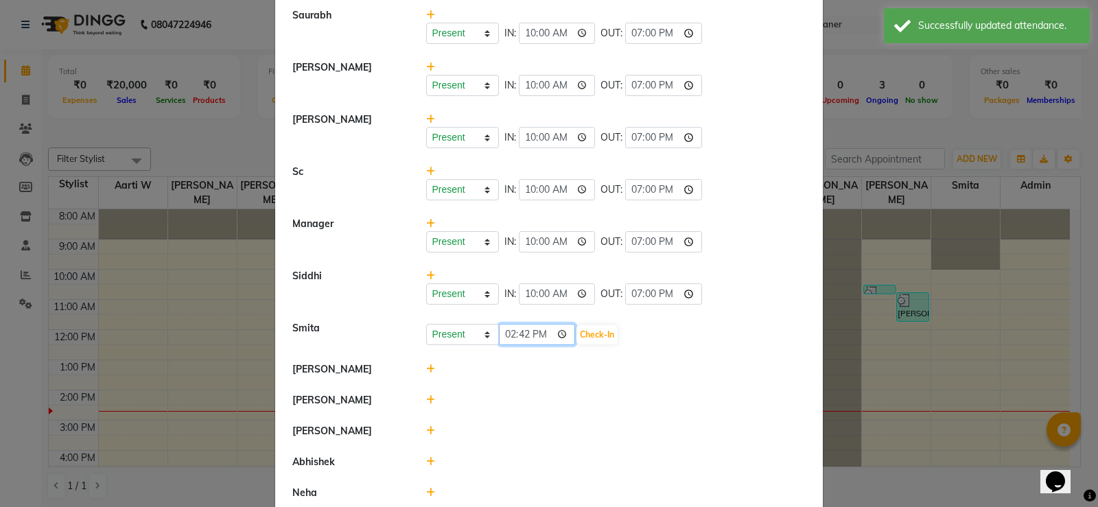
click at [507, 331] on input "14:42" at bounding box center [537, 334] width 77 height 21
type input "10:00"
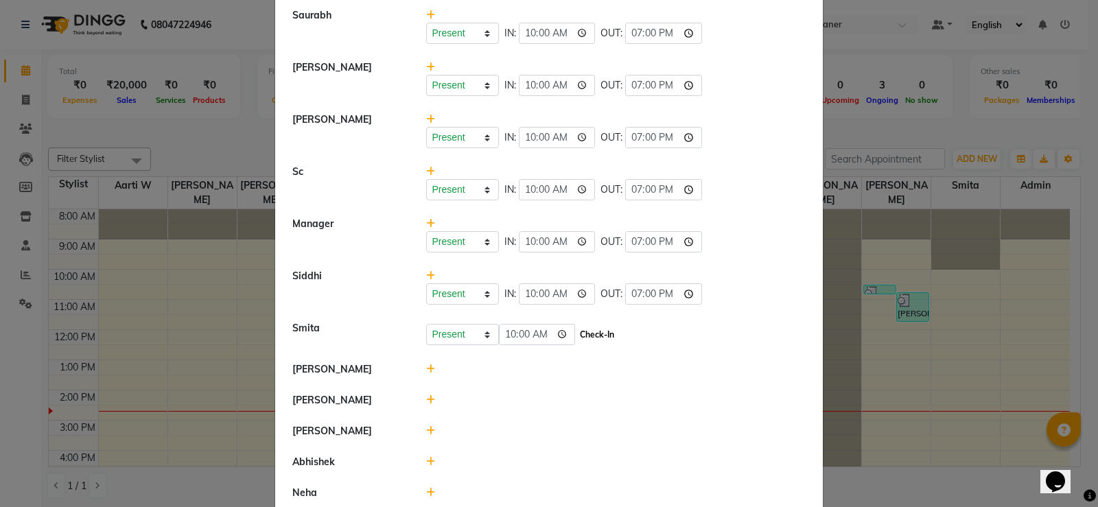
click at [592, 333] on button "Check-In" at bounding box center [597, 334] width 41 height 19
select select "A"
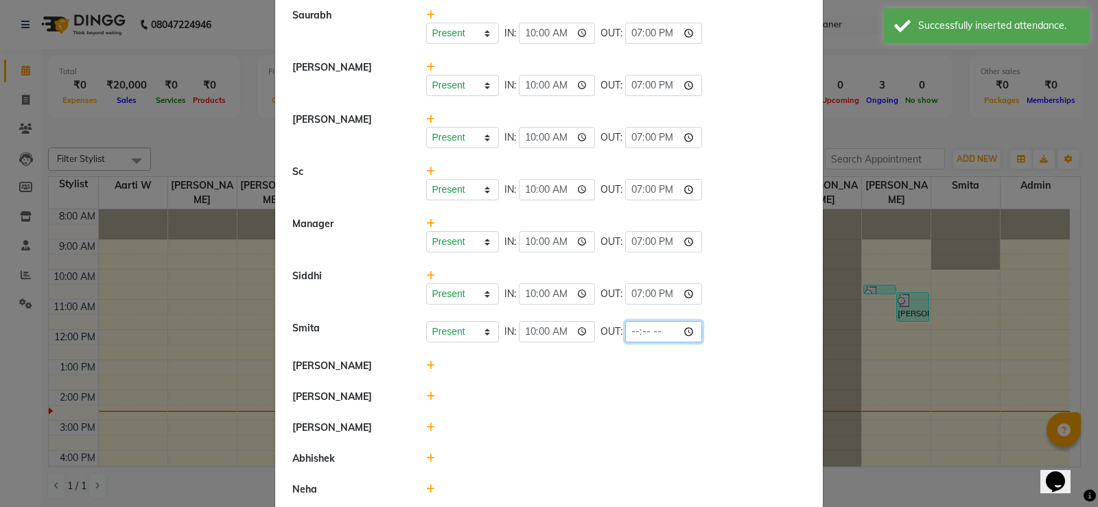
click at [634, 333] on input "time" at bounding box center [663, 331] width 77 height 21
type input "19:00"
select select "A"
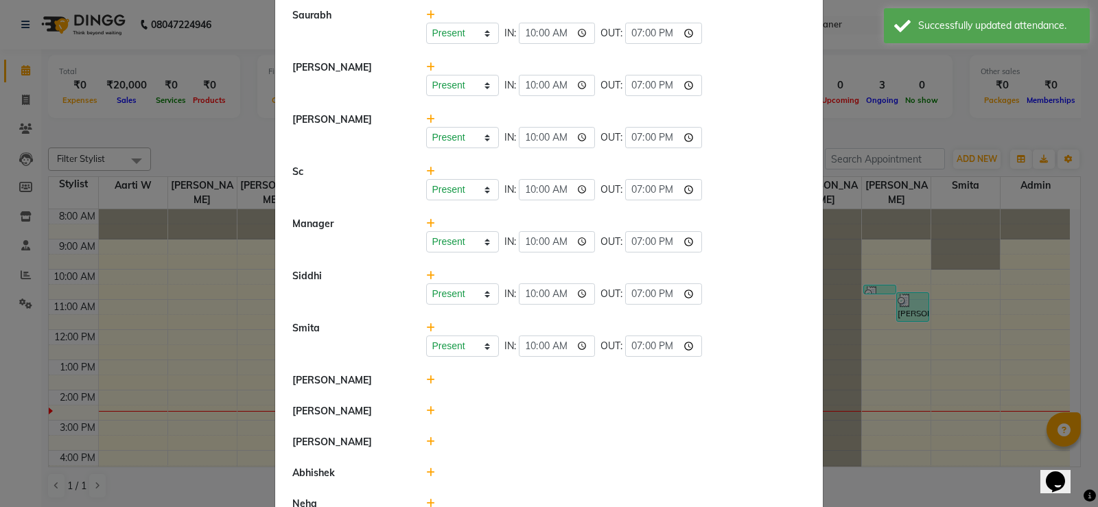
click at [426, 381] on icon at bounding box center [430, 380] width 9 height 10
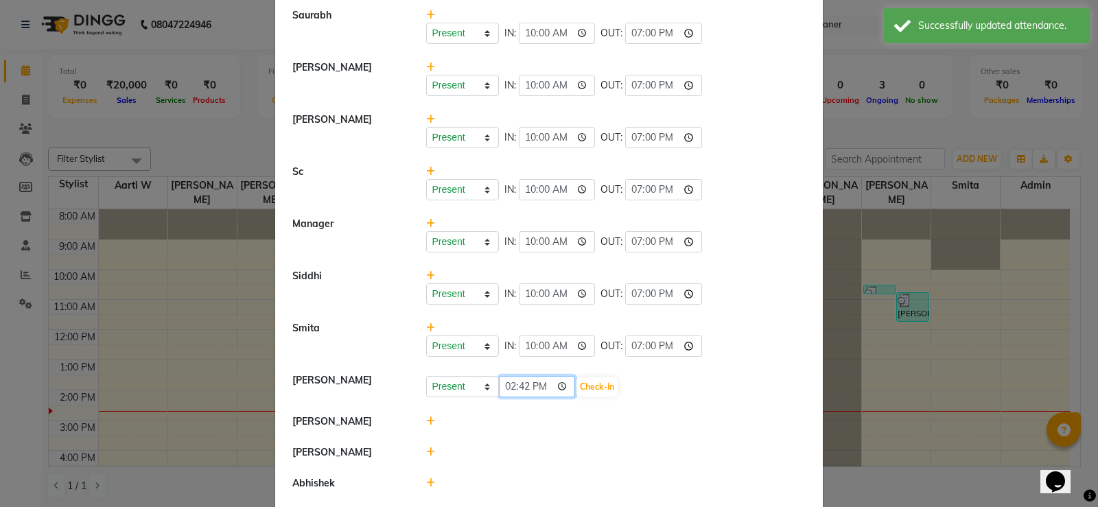
click at [504, 384] on input "14:42" at bounding box center [537, 386] width 77 height 21
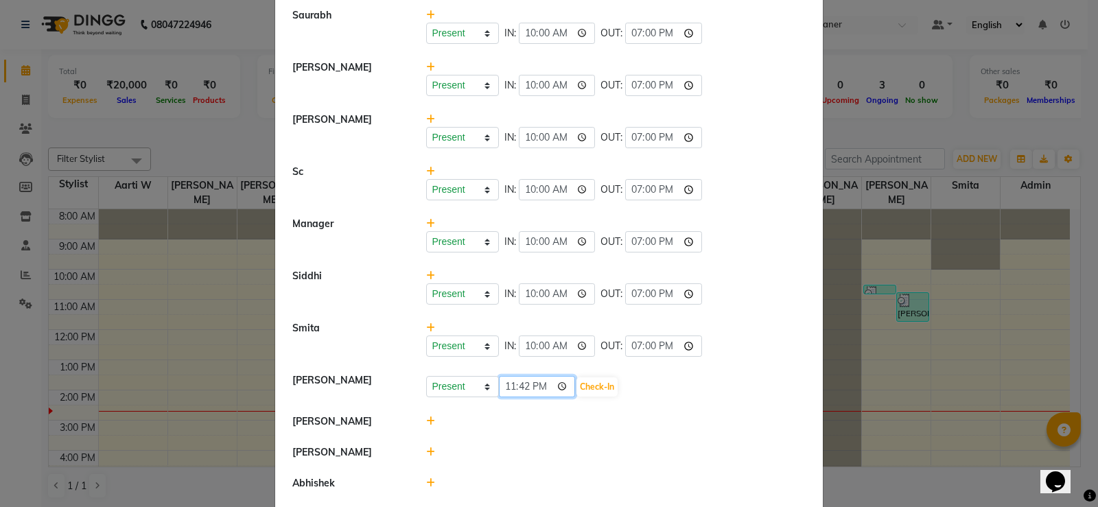
type input "23:00"
click at [507, 383] on input "12:01" at bounding box center [537, 386] width 77 height 21
click at [525, 382] on input "10:01" at bounding box center [537, 386] width 77 height 21
type input "10:00"
click at [614, 385] on button "Check-In" at bounding box center [597, 386] width 41 height 19
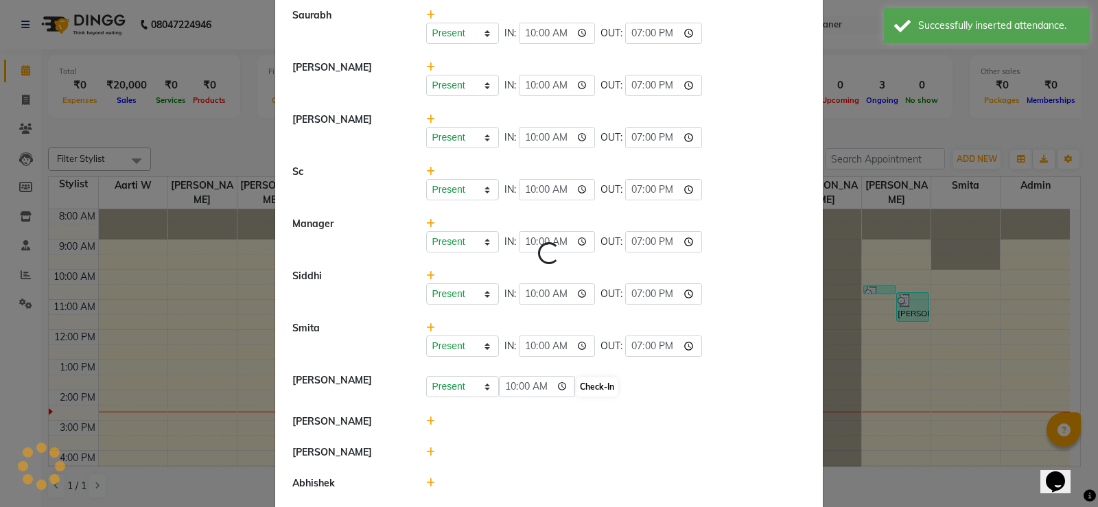
select select "A"
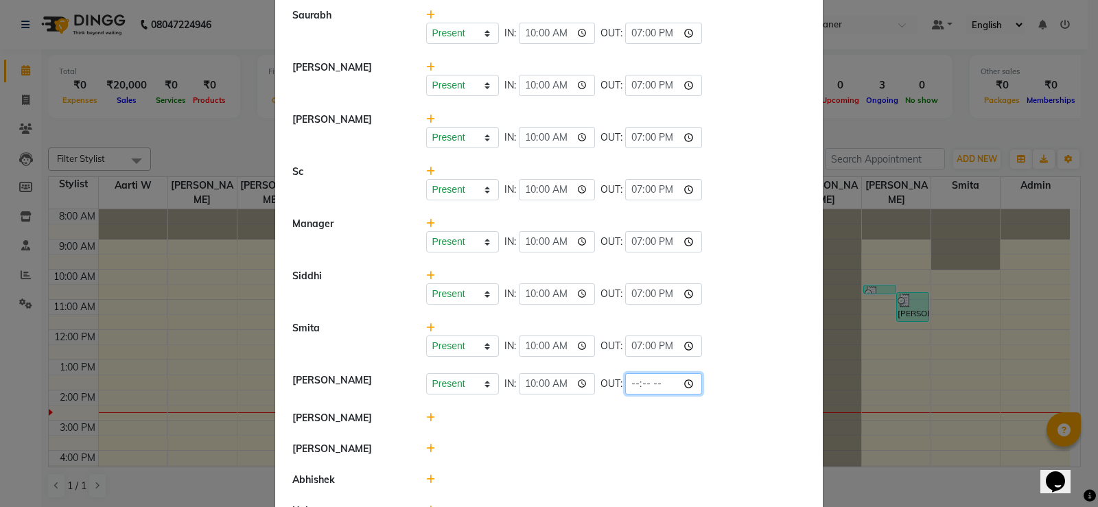
click at [631, 380] on input "time" at bounding box center [663, 383] width 77 height 21
type input "19:00"
select select "A"
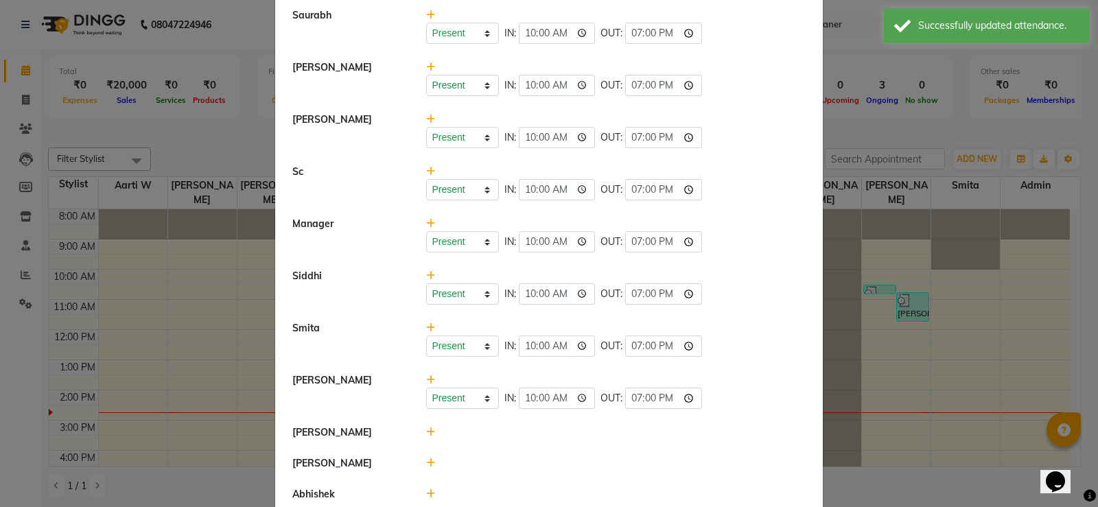
click at [426, 432] on icon at bounding box center [430, 433] width 9 height 10
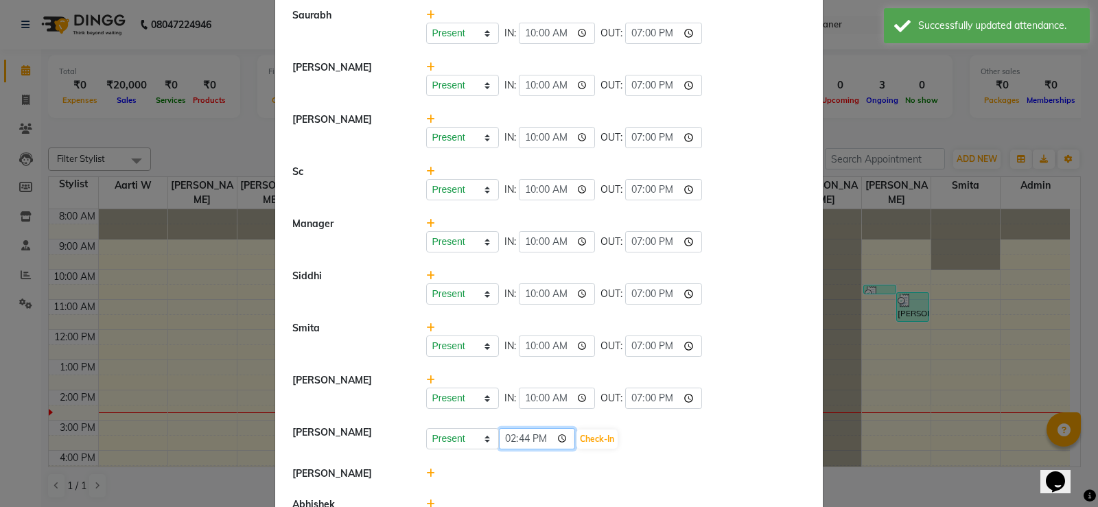
click at [502, 433] on input "14:44" at bounding box center [537, 438] width 77 height 21
type input "10:00"
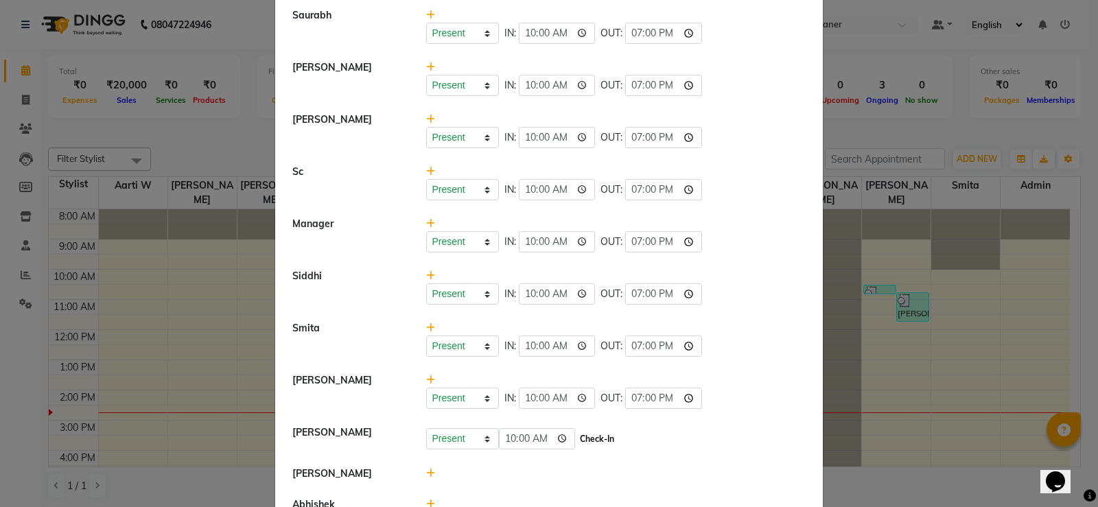
click at [609, 437] on button "Check-In" at bounding box center [597, 439] width 41 height 19
select select "A"
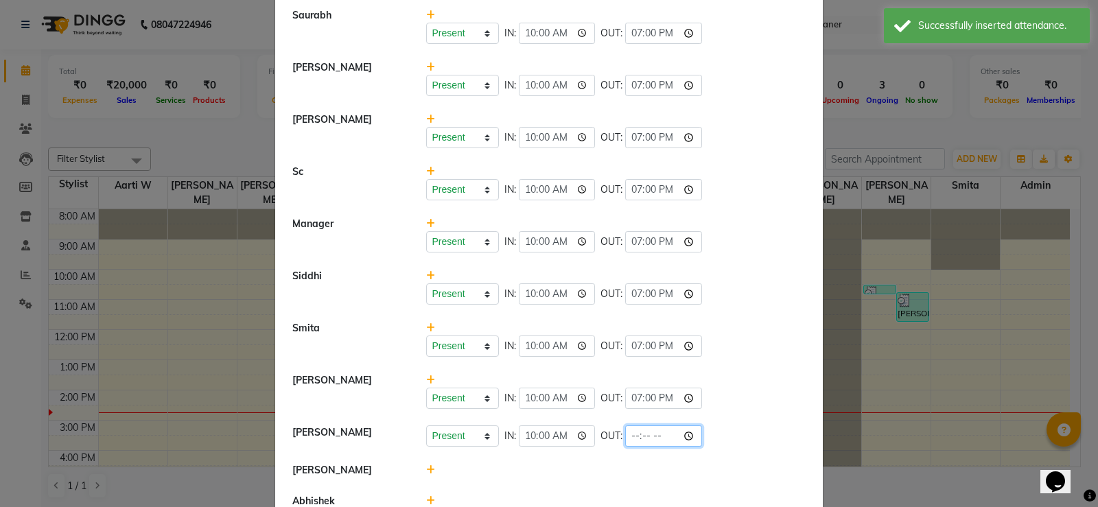
click at [638, 430] on input "time" at bounding box center [663, 436] width 77 height 21
type input "19:00"
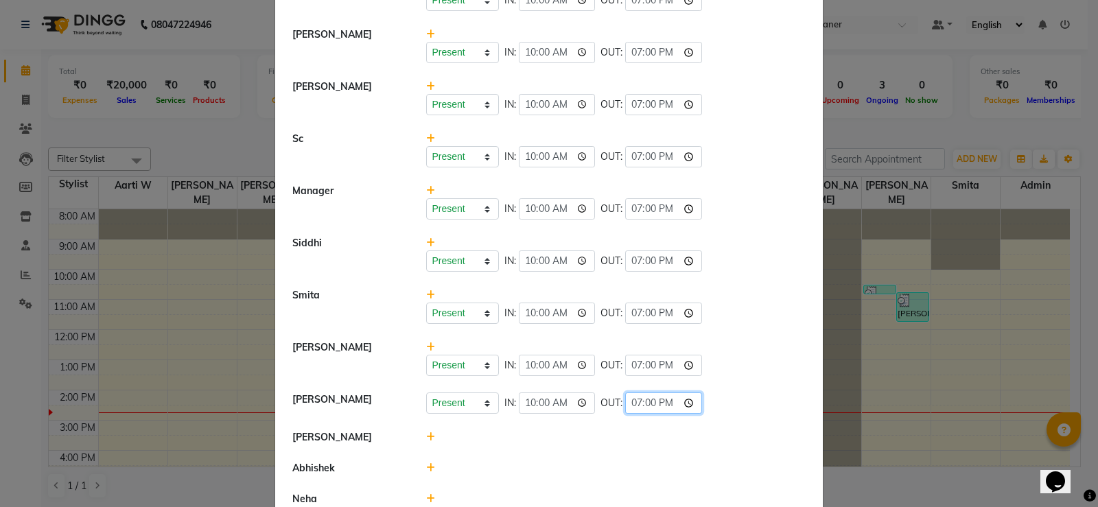
scroll to position [413, 0]
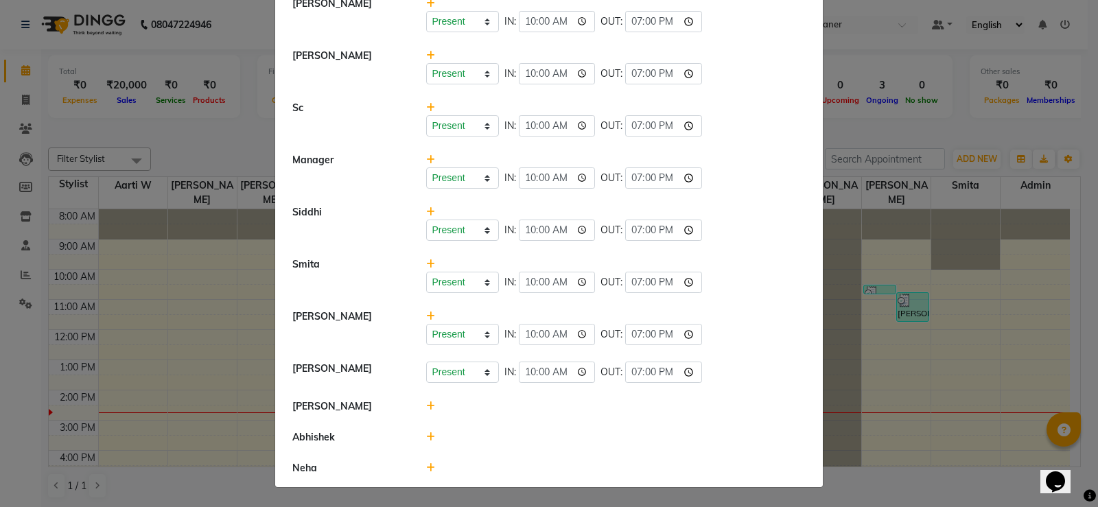
select select "A"
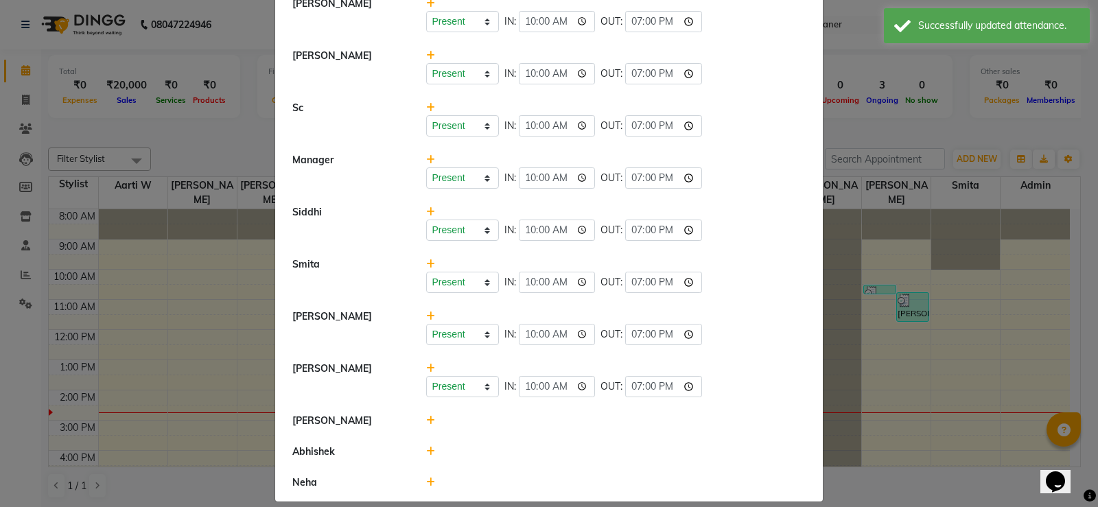
click at [426, 417] on icon at bounding box center [430, 421] width 9 height 10
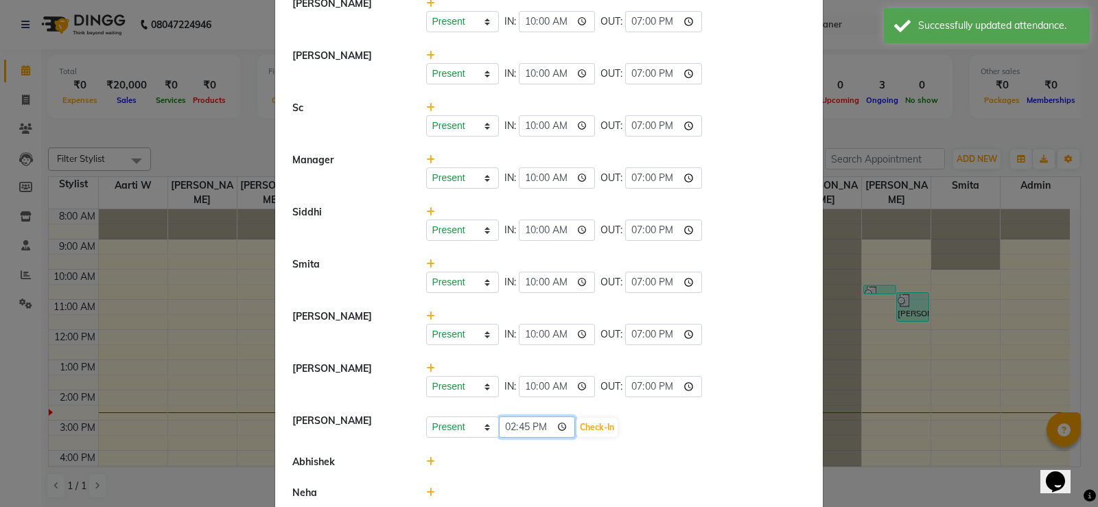
click at [503, 421] on input "14:45" at bounding box center [537, 427] width 77 height 21
type input "10:00"
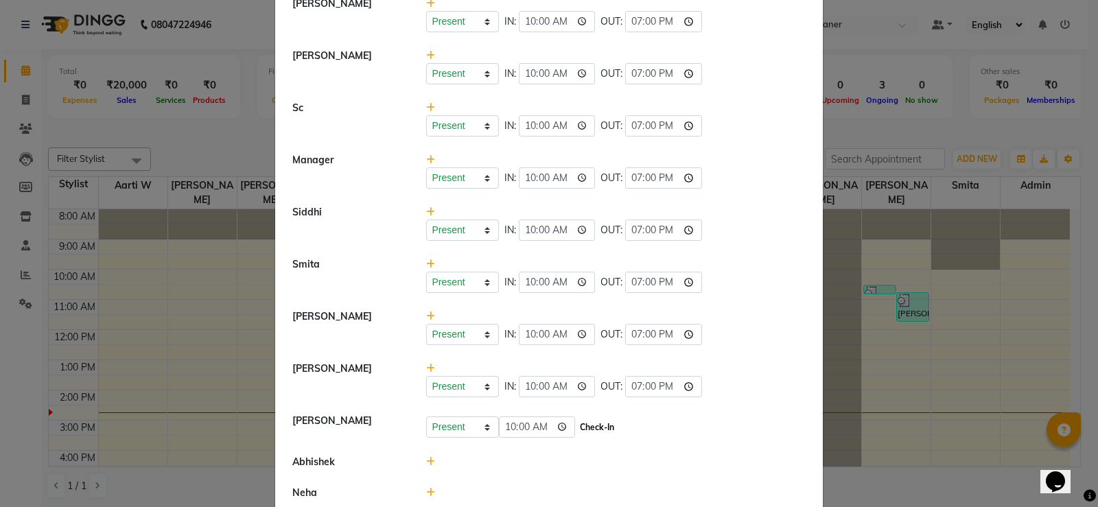
click at [596, 426] on button "Check-In" at bounding box center [597, 427] width 41 height 19
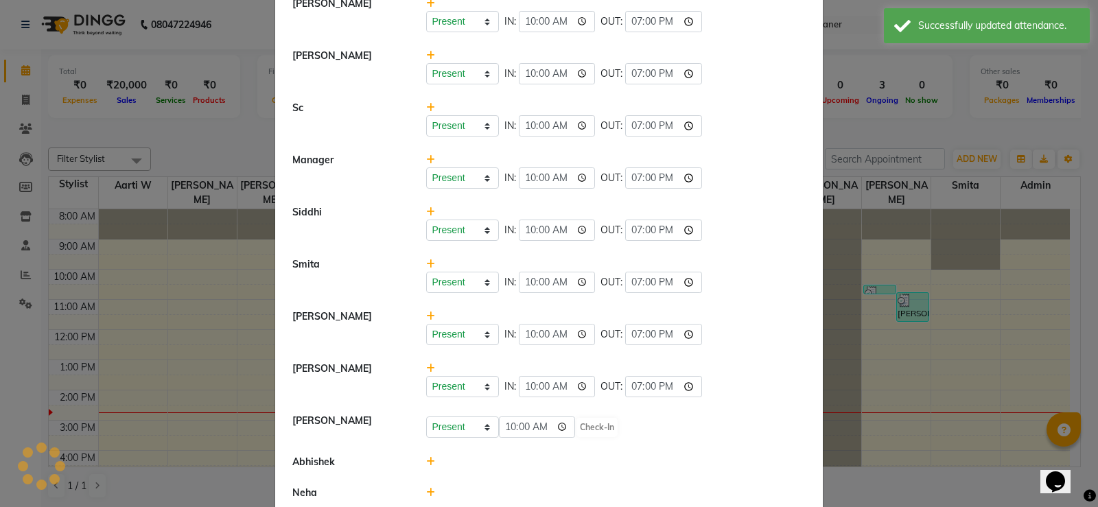
select select "A"
click at [634, 421] on input "time" at bounding box center [663, 424] width 77 height 21
type input "19:00"
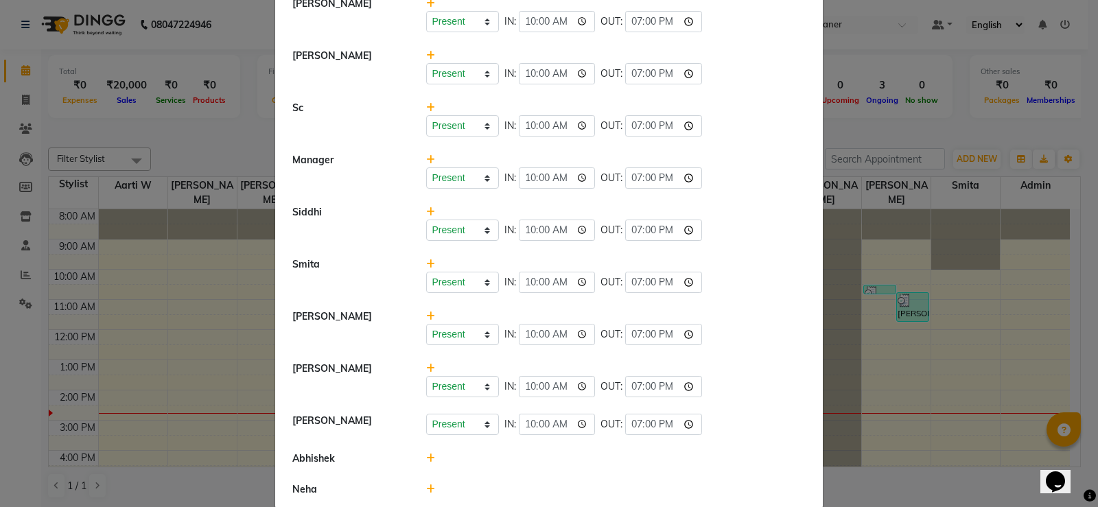
select select "A"
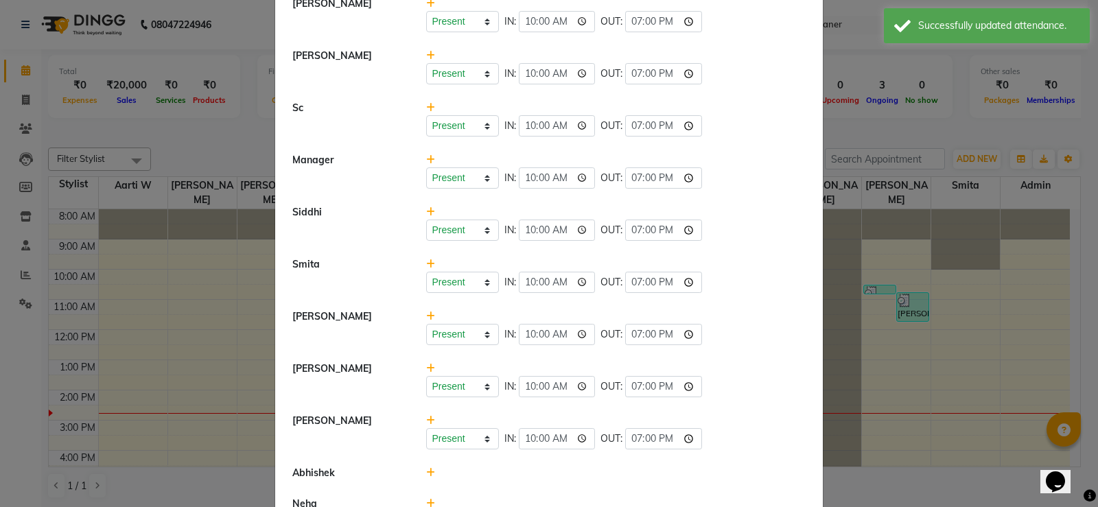
click at [426, 470] on icon at bounding box center [430, 473] width 9 height 10
click at [504, 476] on input "14:46" at bounding box center [537, 479] width 77 height 21
type input "10:00"
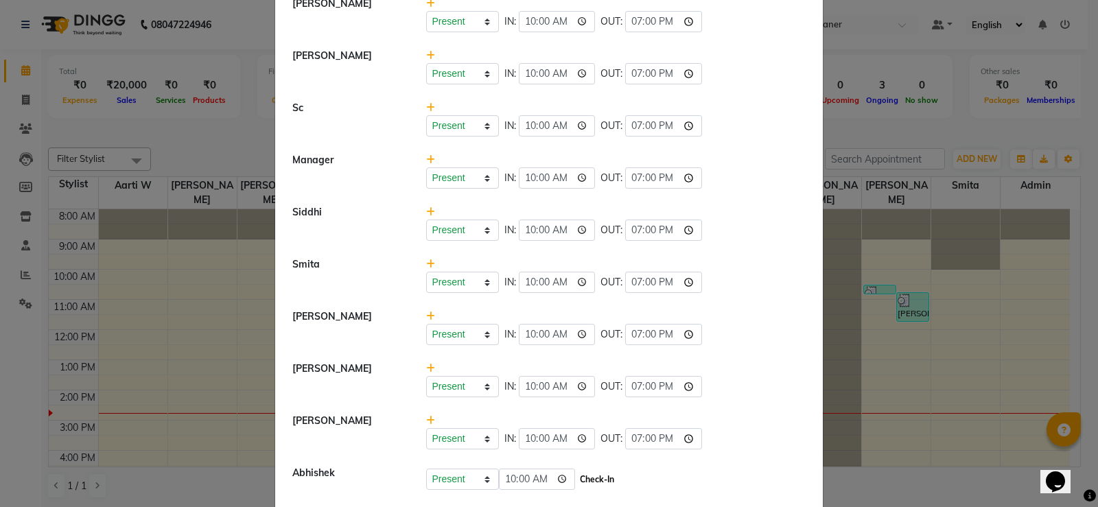
click at [607, 480] on button "Check-In" at bounding box center [597, 479] width 41 height 19
select select "A"
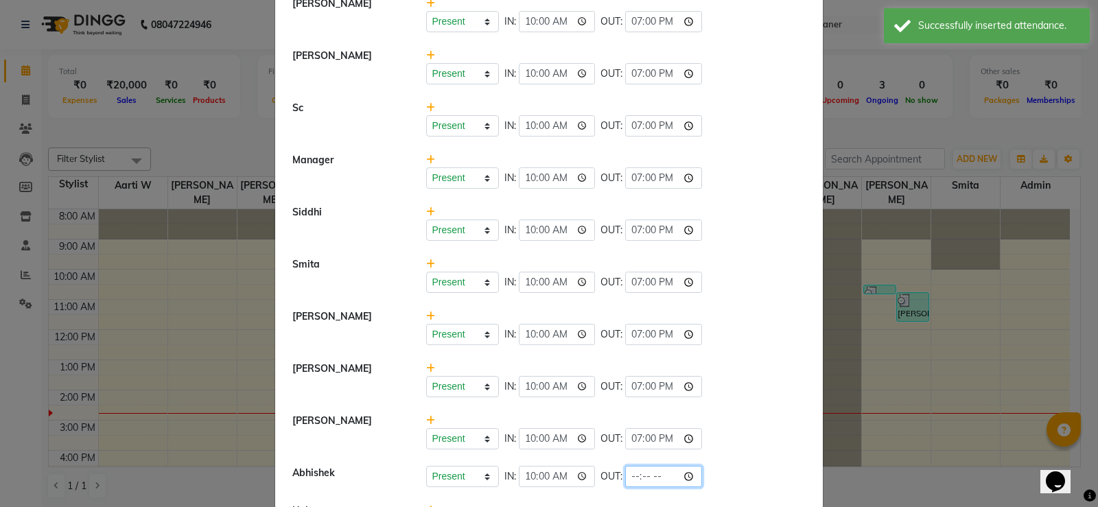
click at [633, 474] on input "time" at bounding box center [663, 476] width 77 height 21
type input "19:00"
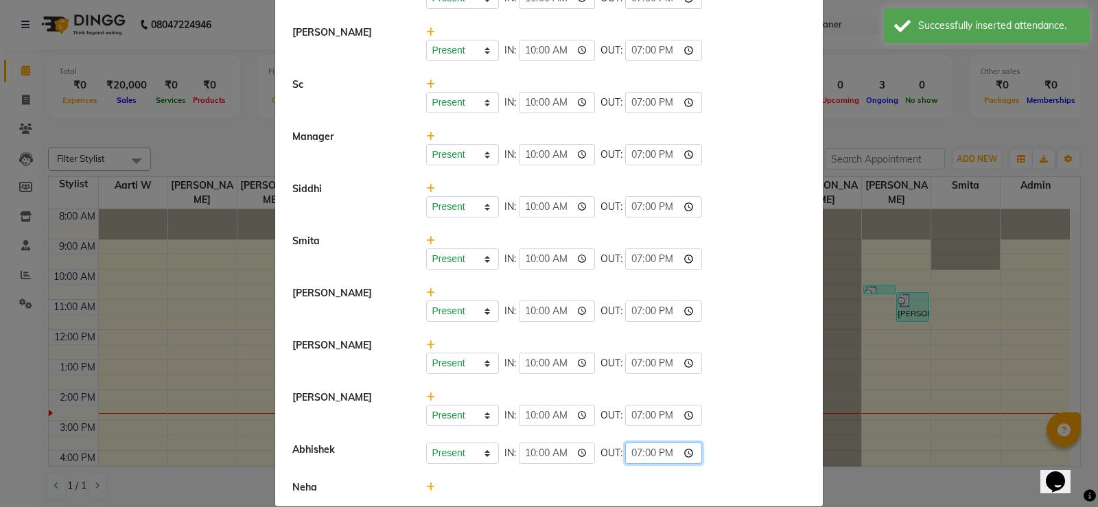
scroll to position [456, 0]
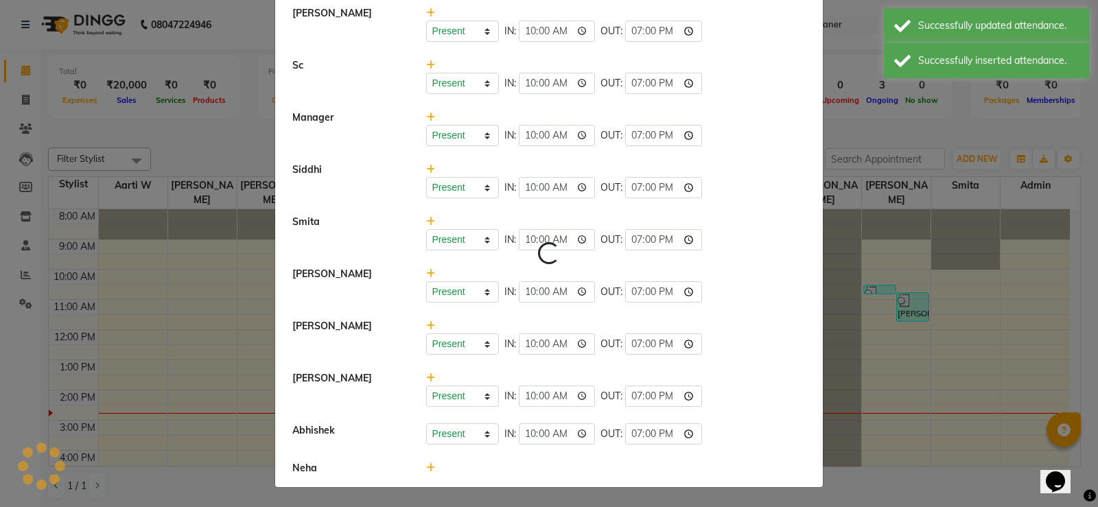
select select "A"
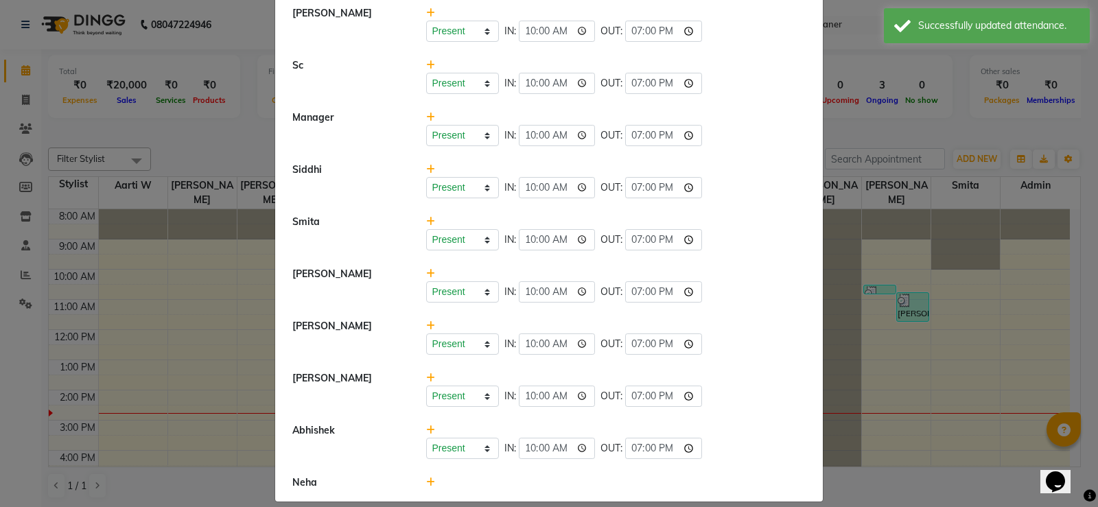
click at [427, 483] on icon at bounding box center [430, 483] width 9 height 10
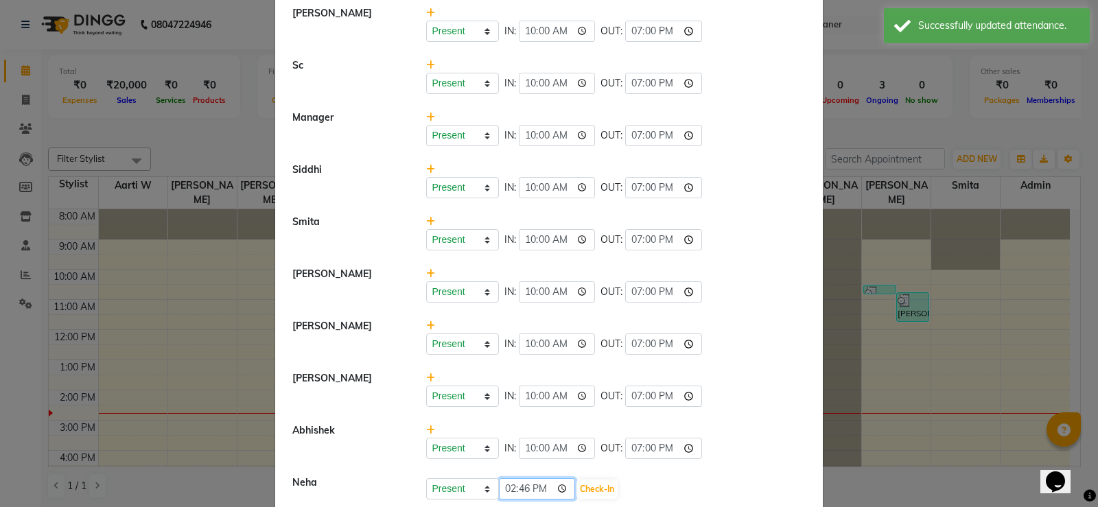
click at [504, 487] on input "14:46" at bounding box center [537, 488] width 77 height 21
type input "22:00"
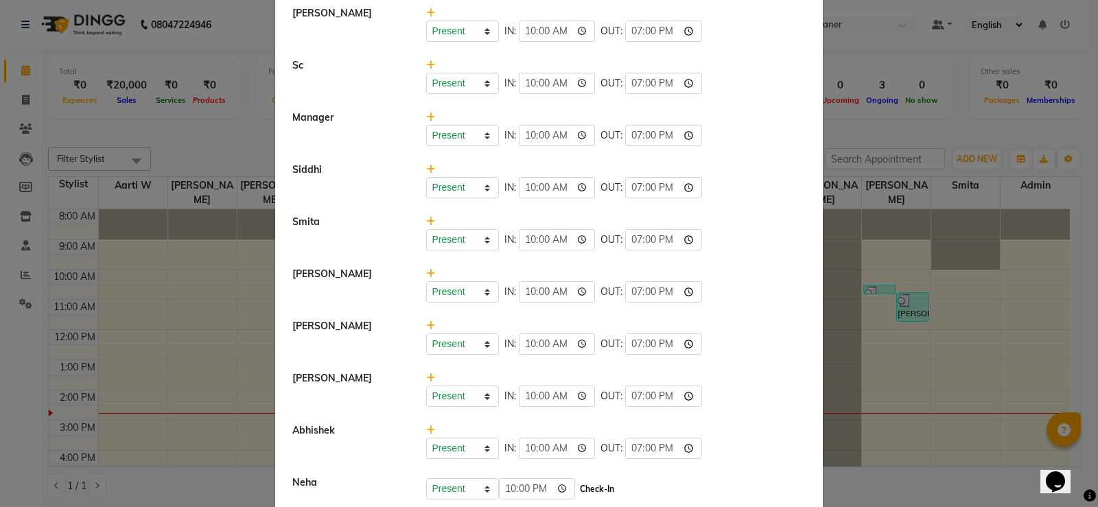
click at [596, 486] on button "Check-In" at bounding box center [597, 489] width 41 height 19
select select "A"
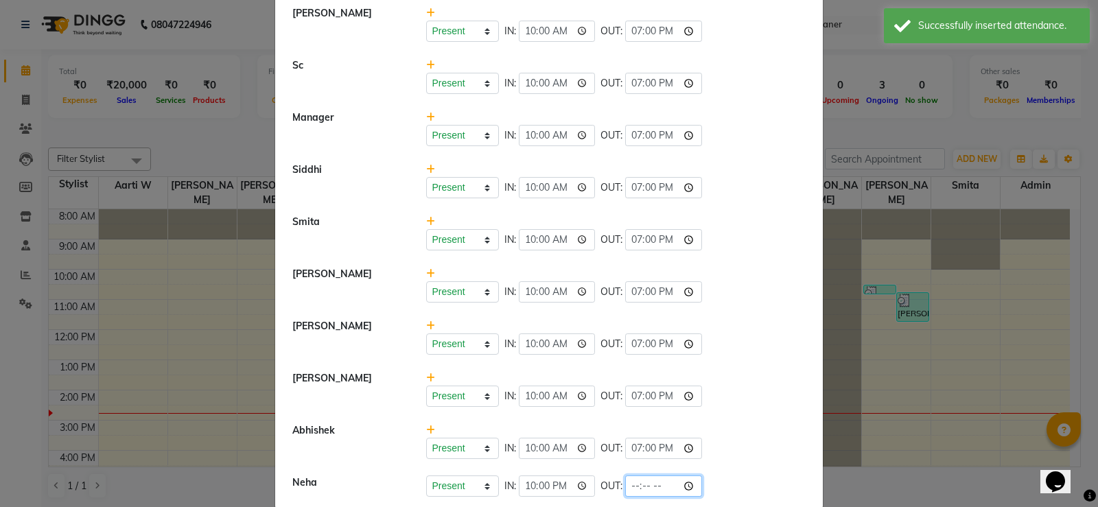
click at [631, 480] on input "time" at bounding box center [663, 486] width 77 height 21
type input "19:00"
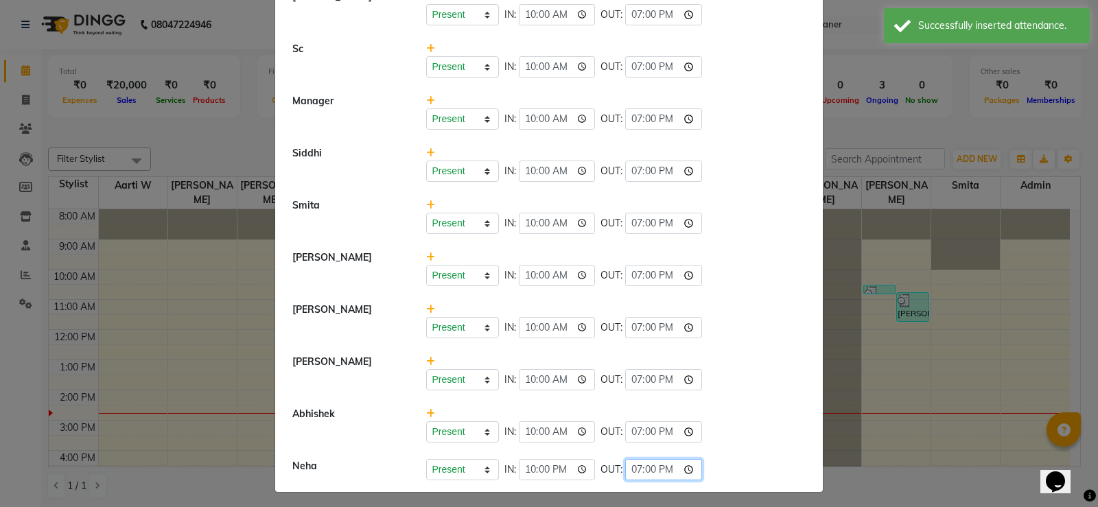
scroll to position [477, 0]
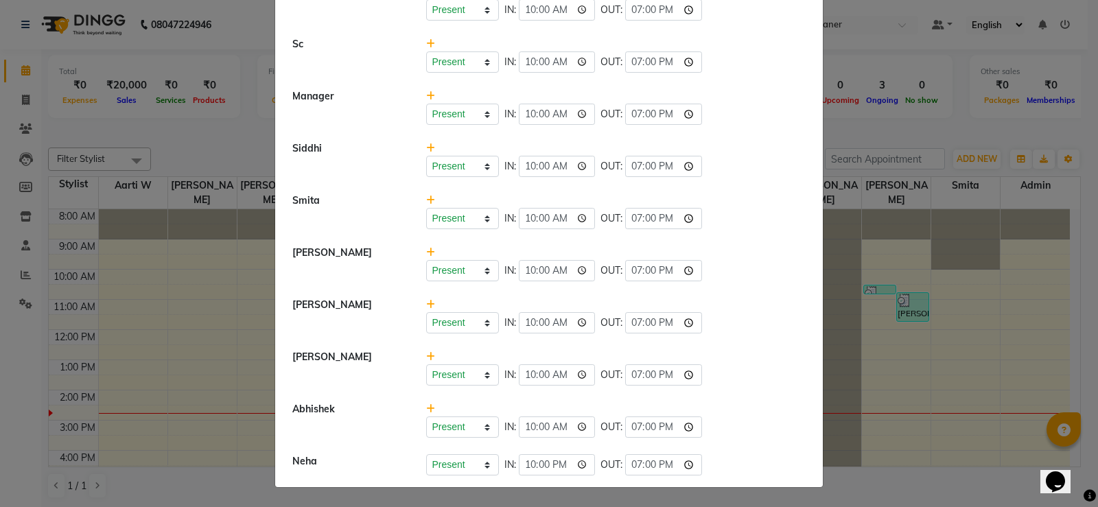
select select "A"
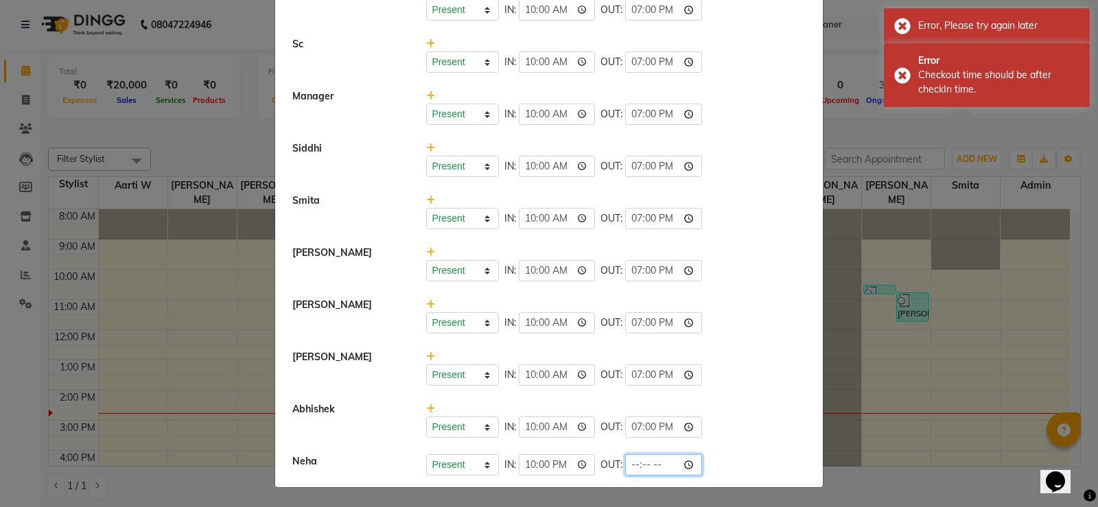
click at [633, 460] on input "time" at bounding box center [663, 464] width 77 height 21
click at [555, 465] on input "22:00" at bounding box center [557, 464] width 77 height 21
type input "10:00"
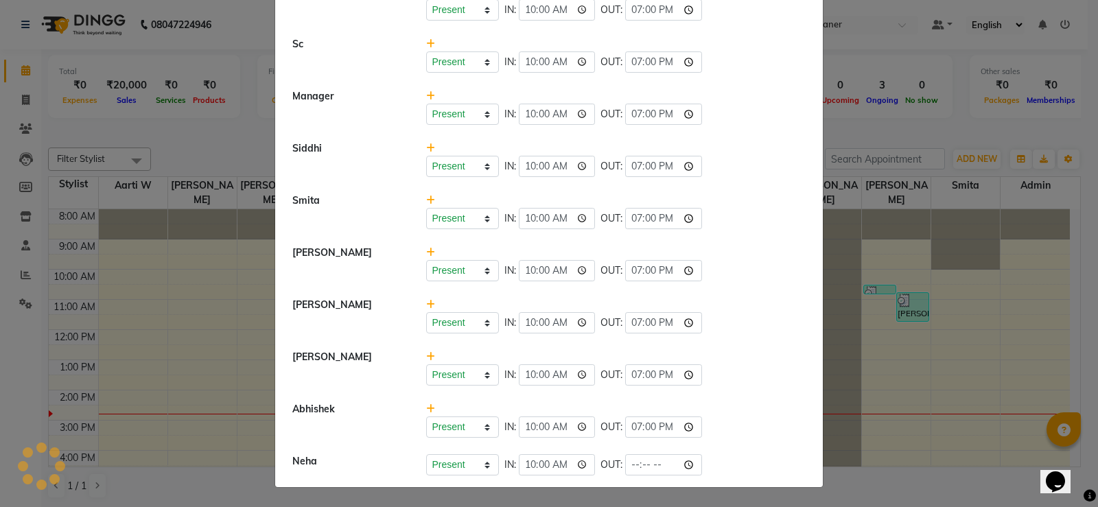
select select "A"
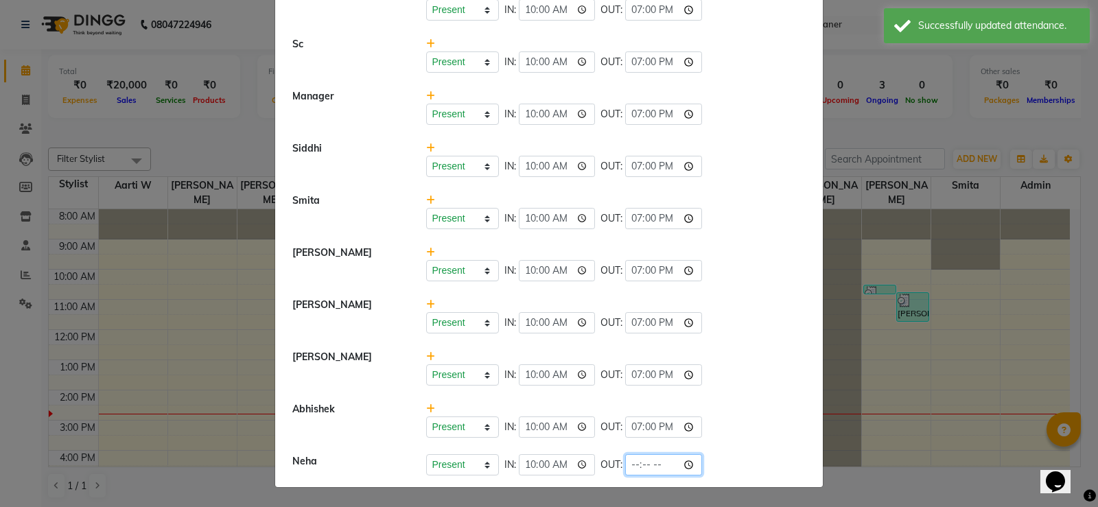
click at [633, 462] on input "time" at bounding box center [663, 464] width 77 height 21
type input "19:00"
click at [736, 419] on div "Present Absent Late Half Day Weekly Off IN: 10:00 OUT: 19:00" at bounding box center [616, 427] width 380 height 21
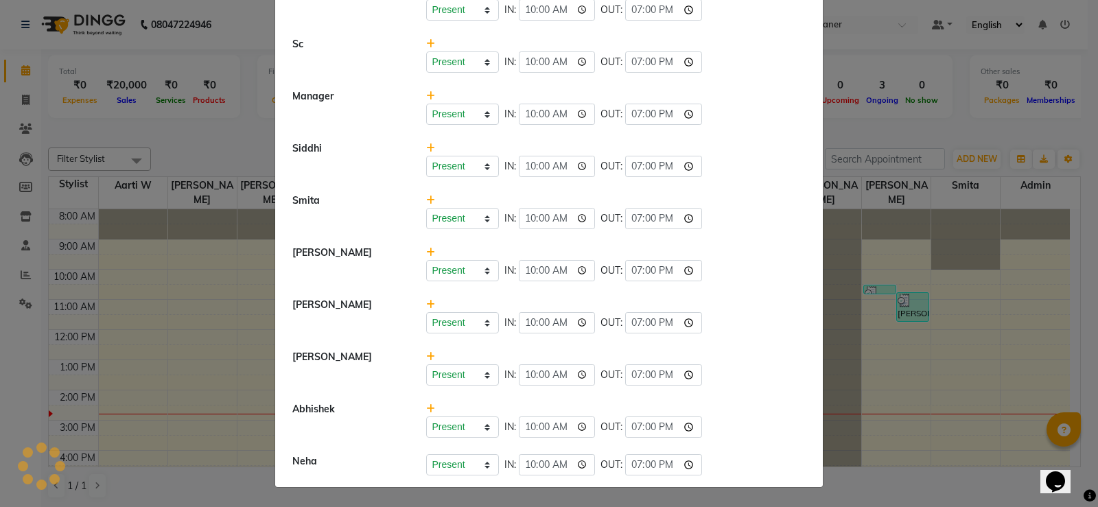
select select "A"
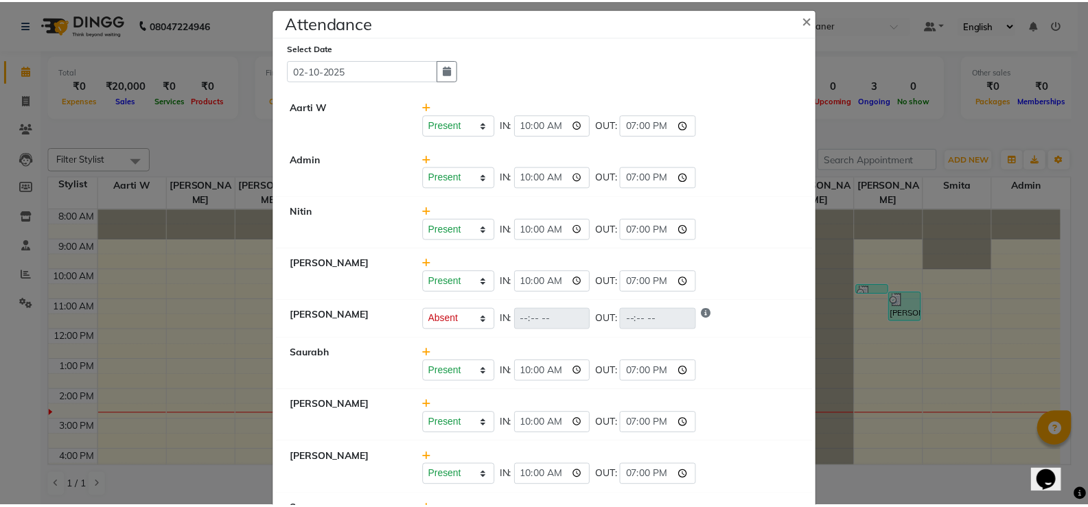
scroll to position [0, 0]
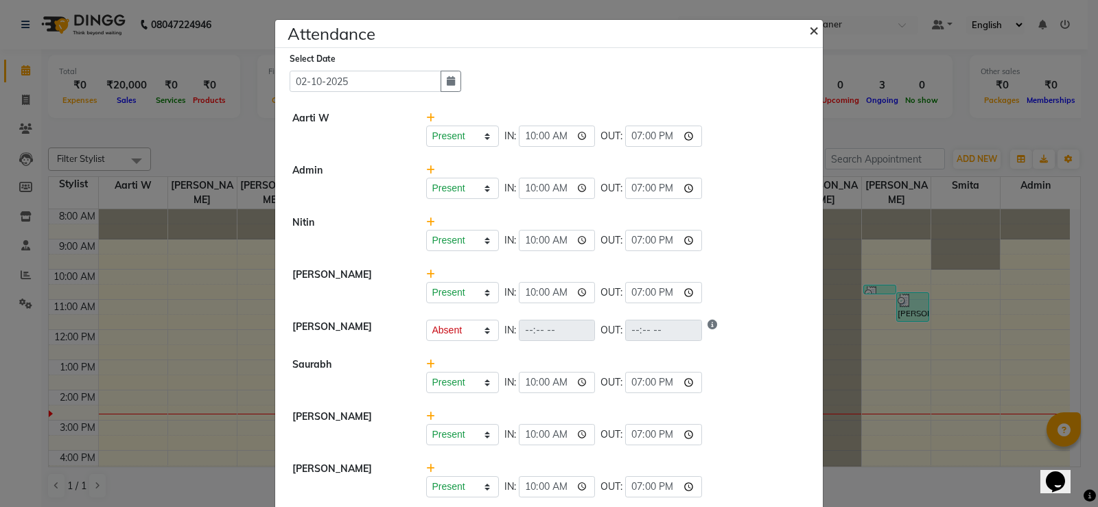
click at [813, 30] on span "×" at bounding box center [814, 29] width 10 height 21
